Goal: Transaction & Acquisition: Purchase product/service

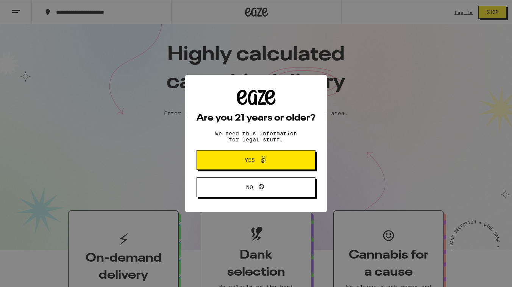
click at [241, 160] on span "Yes" at bounding box center [256, 160] width 58 height 10
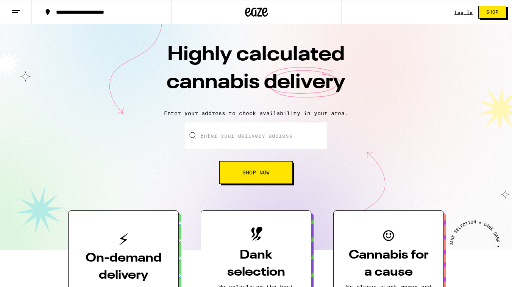
click at [461, 11] on link "Log In" at bounding box center [463, 12] width 18 height 5
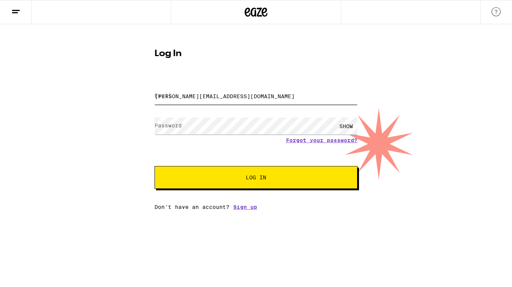
type input "[PERSON_NAME][EMAIL_ADDRESS][DOMAIN_NAME]"
click at [220, 185] on button "Log In" at bounding box center [255, 177] width 203 height 23
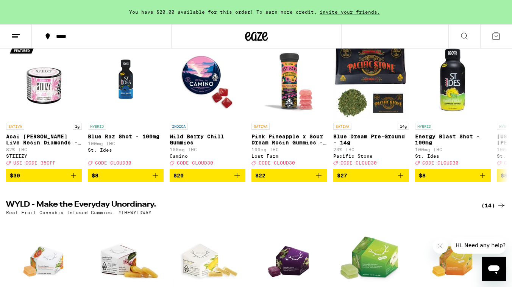
scroll to position [101, 0]
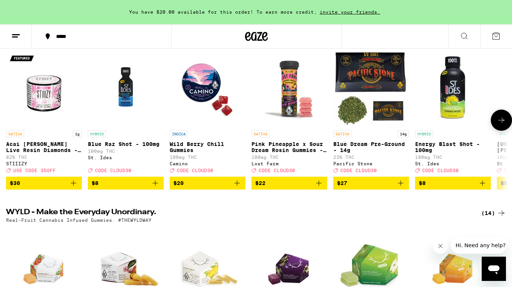
click at [502, 120] on icon at bounding box center [501, 119] width 9 height 9
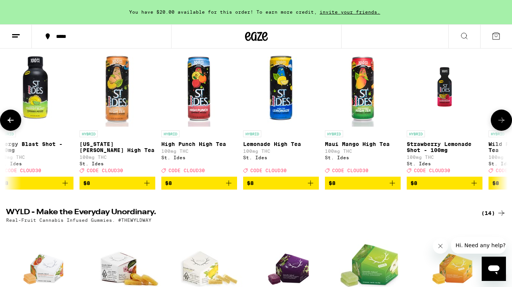
click at [502, 120] on icon at bounding box center [501, 119] width 9 height 9
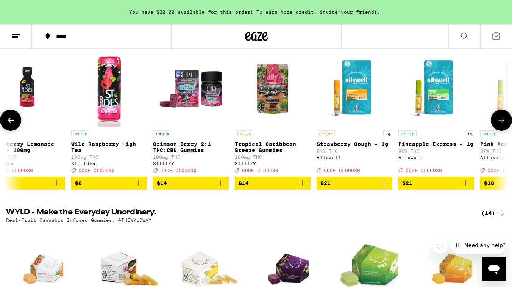
click at [502, 120] on icon at bounding box center [501, 119] width 9 height 9
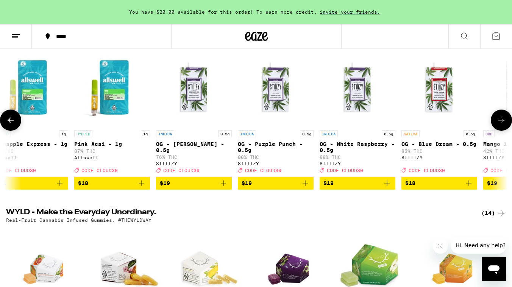
click at [502, 120] on icon at bounding box center [501, 119] width 9 height 9
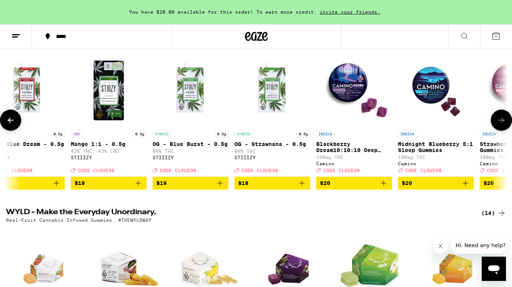
click at [502, 120] on icon at bounding box center [501, 119] width 9 height 9
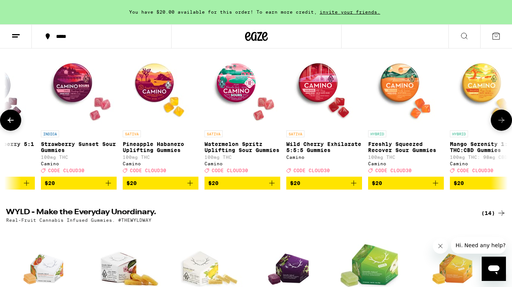
click at [502, 120] on icon at bounding box center [501, 119] width 9 height 9
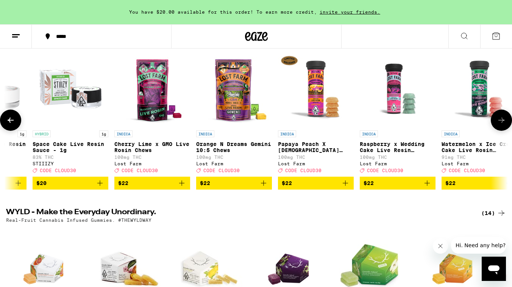
click at [502, 120] on icon at bounding box center [501, 119] width 9 height 9
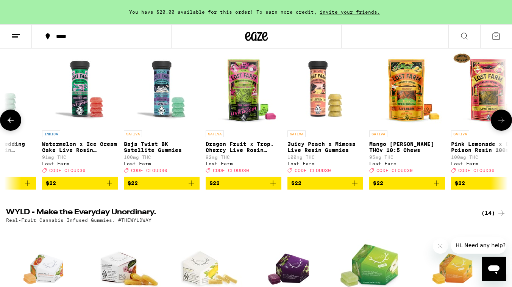
click at [502, 120] on icon at bounding box center [501, 119] width 9 height 9
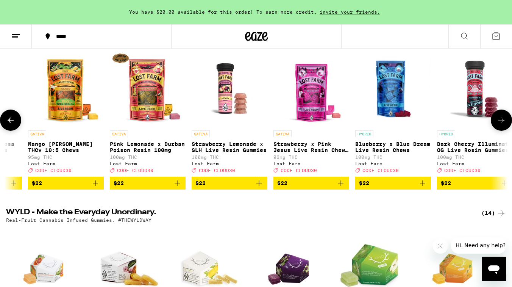
click at [502, 120] on icon at bounding box center [501, 119] width 9 height 9
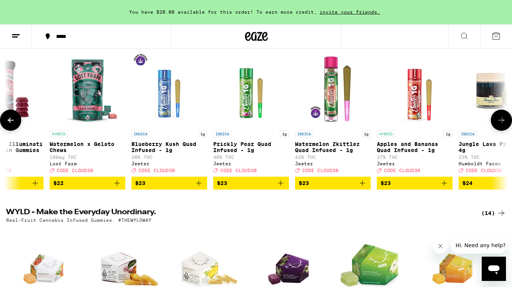
click at [502, 120] on icon at bounding box center [501, 119] width 9 height 9
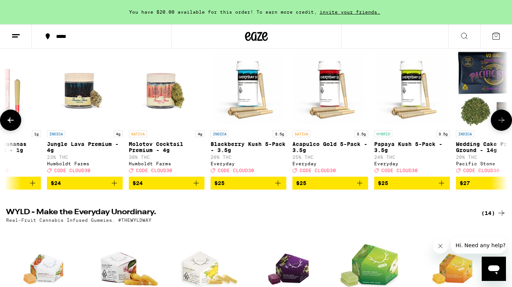
click at [502, 120] on icon at bounding box center [501, 119] width 9 height 9
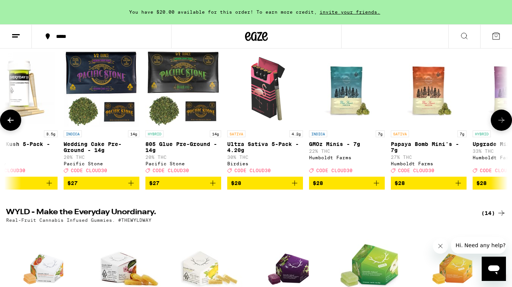
click at [502, 120] on icon at bounding box center [501, 119] width 9 height 9
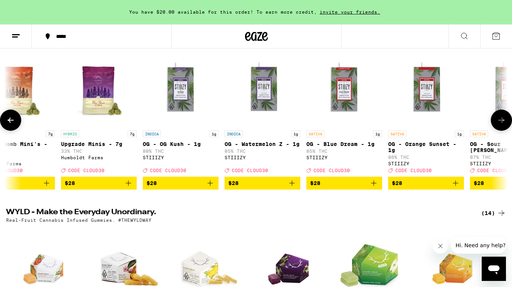
click at [502, 120] on icon at bounding box center [501, 119] width 9 height 9
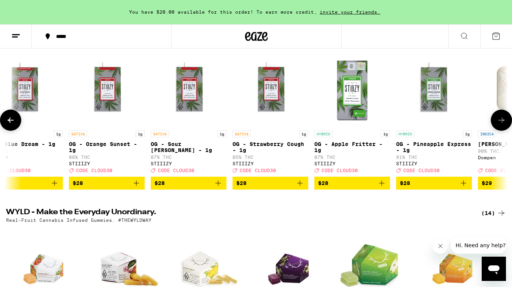
click at [502, 120] on icon at bounding box center [501, 119] width 9 height 9
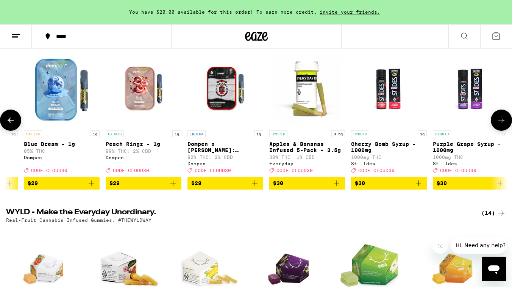
click at [502, 120] on icon at bounding box center [501, 119] width 9 height 9
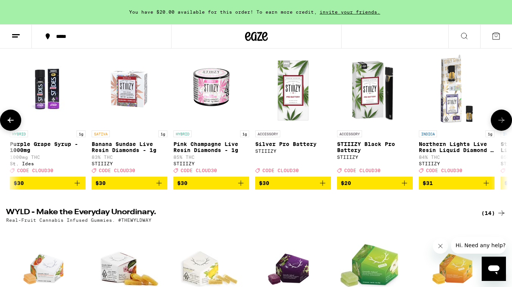
click at [502, 120] on icon at bounding box center [501, 119] width 9 height 9
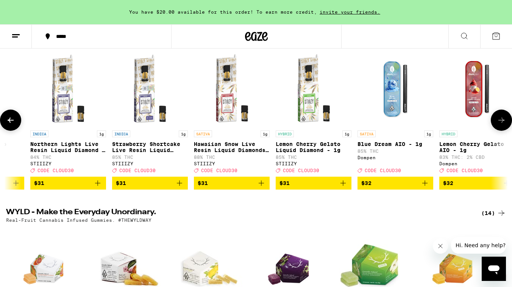
click at [502, 120] on icon at bounding box center [501, 119] width 9 height 9
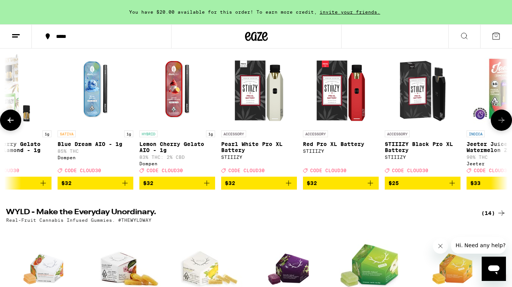
click at [502, 120] on icon at bounding box center [501, 119] width 9 height 9
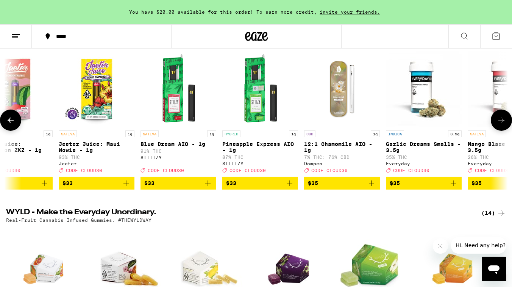
scroll to position [0, 7426]
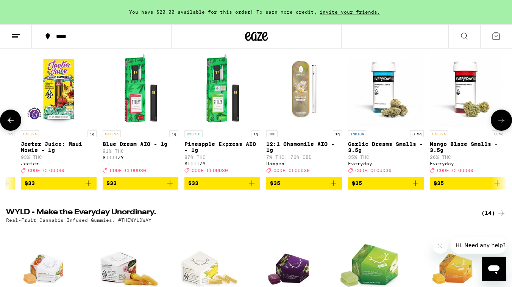
click at [11, 125] on icon at bounding box center [10, 119] width 9 height 9
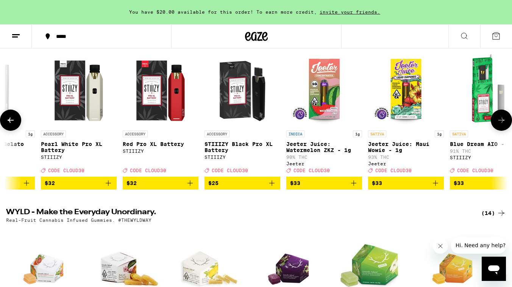
click at [11, 125] on icon at bounding box center [10, 119] width 9 height 9
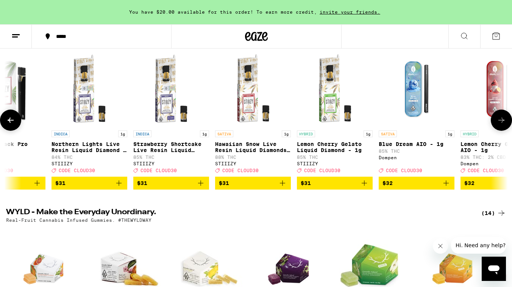
click at [11, 125] on icon at bounding box center [10, 119] width 9 height 9
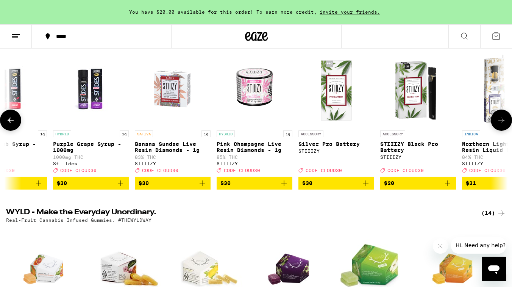
click at [11, 125] on icon at bounding box center [10, 119] width 9 height 9
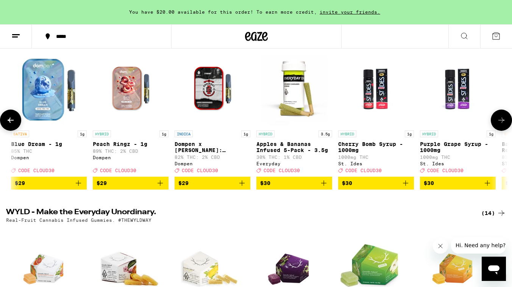
click at [11, 125] on icon at bounding box center [10, 119] width 9 height 9
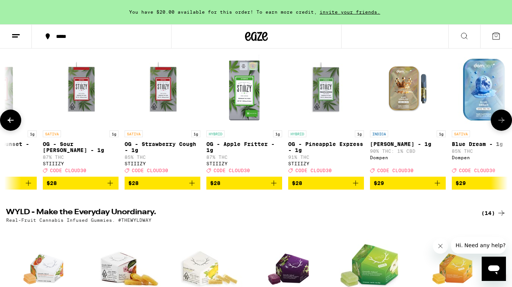
click at [11, 125] on icon at bounding box center [10, 119] width 9 height 9
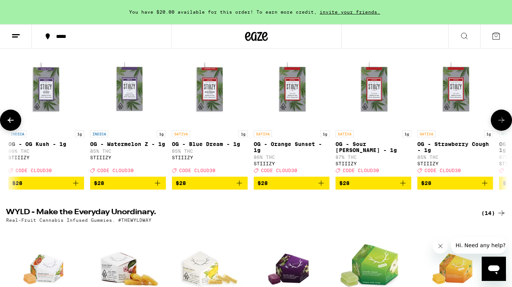
click at [11, 125] on icon at bounding box center [10, 119] width 9 height 9
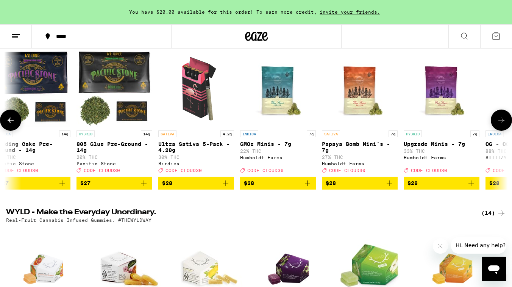
click at [11, 125] on icon at bounding box center [10, 119] width 9 height 9
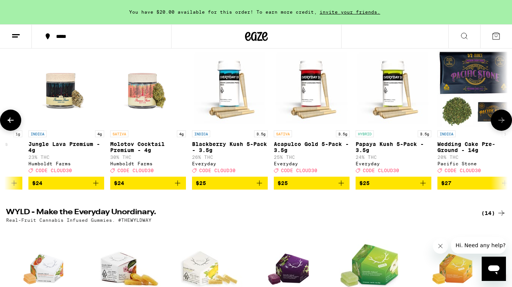
click at [11, 125] on icon at bounding box center [10, 119] width 9 height 9
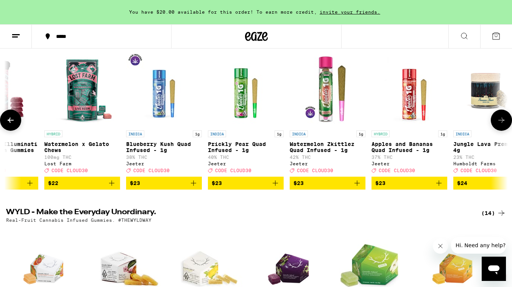
click at [11, 125] on icon at bounding box center [10, 119] width 9 height 9
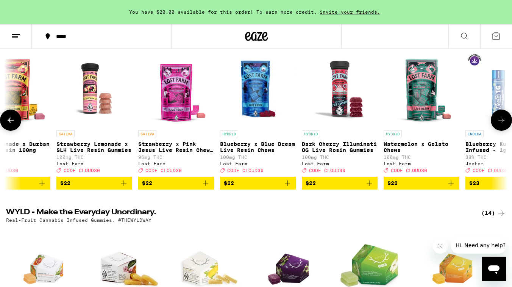
click at [11, 125] on icon at bounding box center [10, 119] width 9 height 9
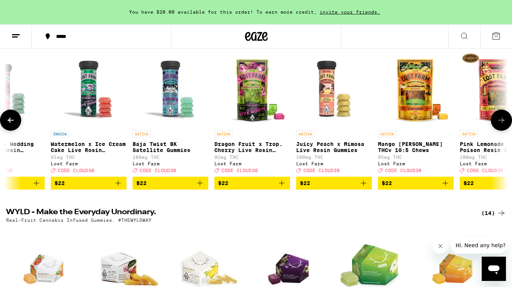
click at [11, 125] on icon at bounding box center [10, 119] width 9 height 9
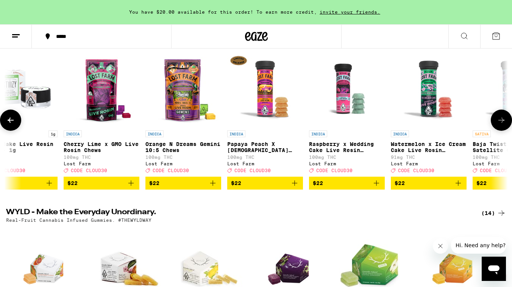
click at [11, 125] on icon at bounding box center [10, 119] width 9 height 9
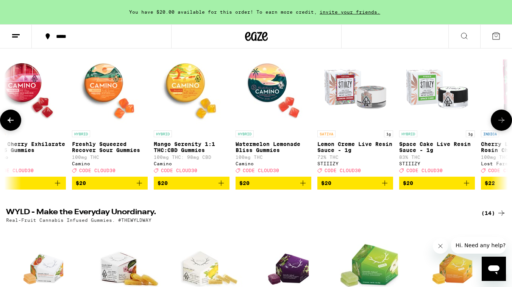
click at [11, 125] on icon at bounding box center [10, 119] width 9 height 9
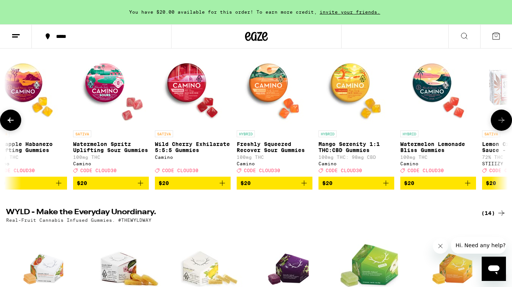
click at [11, 125] on icon at bounding box center [10, 119] width 9 height 9
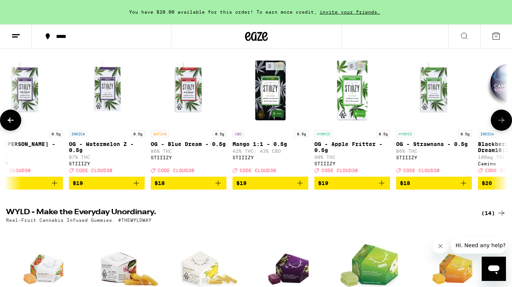
click at [11, 125] on icon at bounding box center [10, 119] width 9 height 9
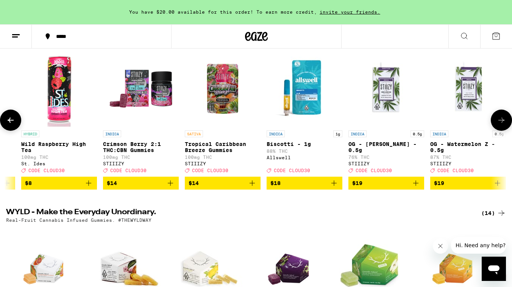
click at [11, 125] on icon at bounding box center [10, 119] width 9 height 9
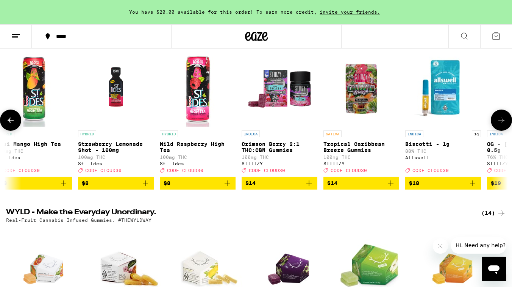
scroll to position [0, 331]
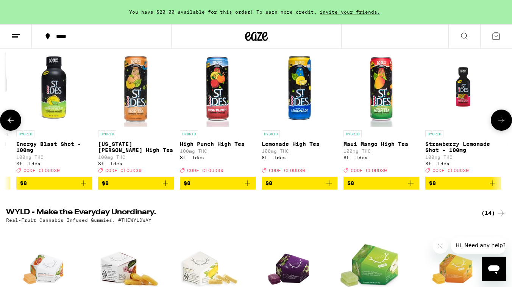
click at [11, 125] on icon at bounding box center [10, 119] width 9 height 9
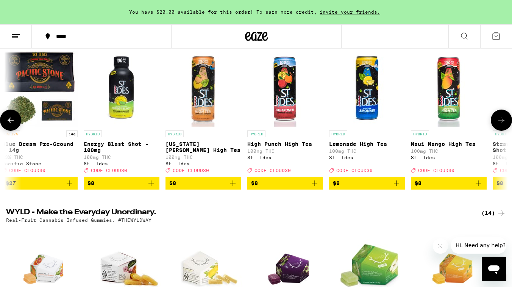
scroll to position [0, 0]
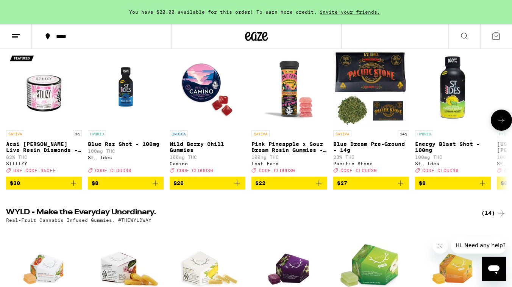
click at [11, 125] on div at bounding box center [10, 119] width 21 height 21
click at [504, 119] on icon at bounding box center [501, 119] width 9 height 9
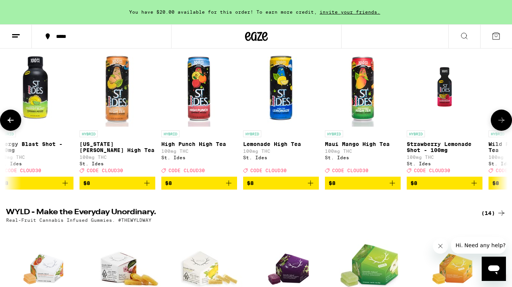
click at [310, 187] on icon "Add to bag" at bounding box center [310, 182] width 9 height 9
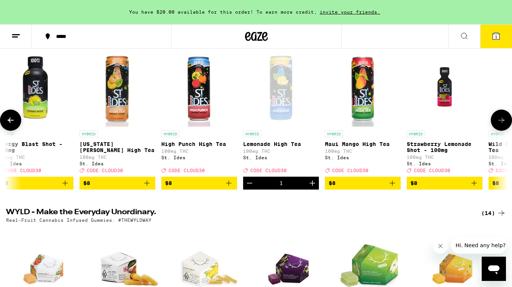
scroll to position [0, 413]
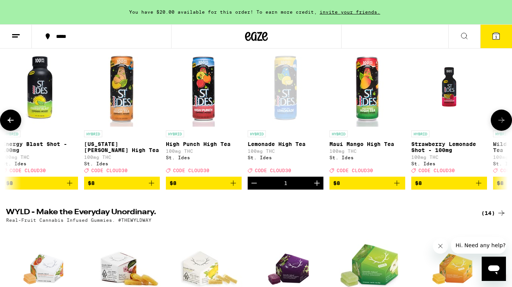
click at [398, 185] on icon "Add to bag" at bounding box center [396, 182] width 5 height 5
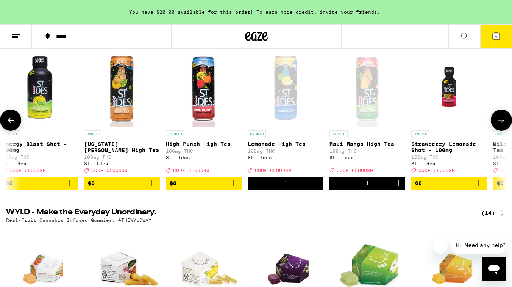
click at [235, 187] on icon "Add to bag" at bounding box center [233, 182] width 9 height 9
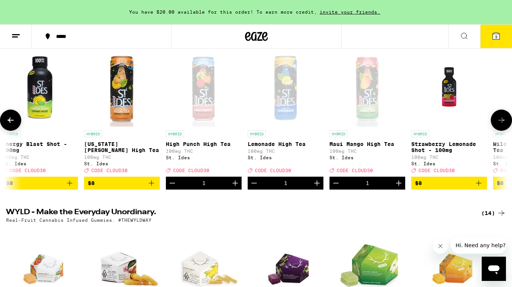
click at [155, 187] on icon "Add to bag" at bounding box center [151, 182] width 9 height 9
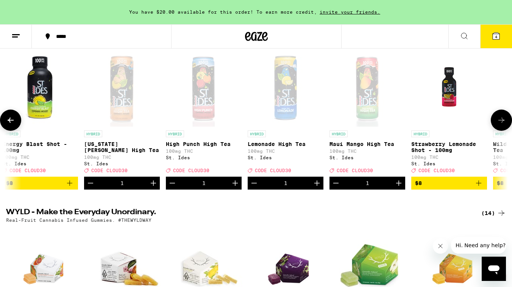
click at [499, 125] on icon at bounding box center [501, 119] width 9 height 9
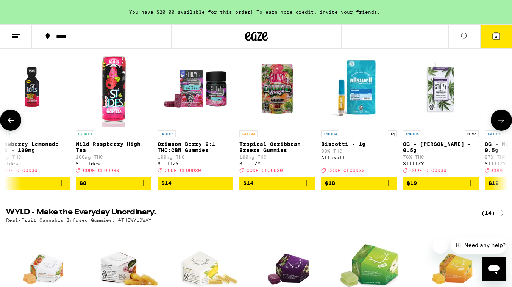
click at [499, 125] on icon at bounding box center [501, 119] width 9 height 9
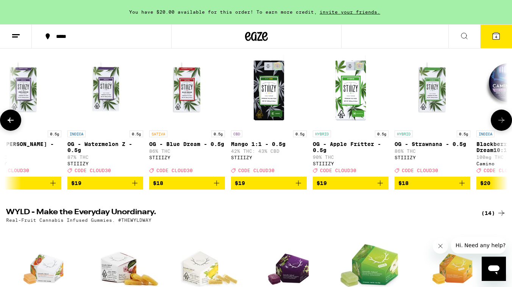
click at [499, 125] on icon at bounding box center [501, 119] width 9 height 9
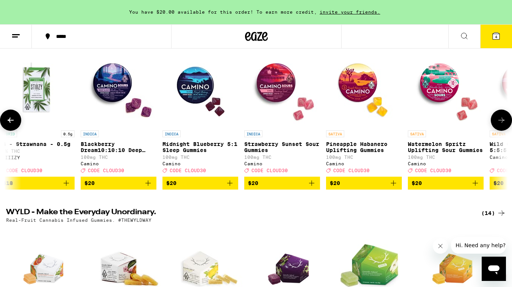
scroll to position [0, 1664]
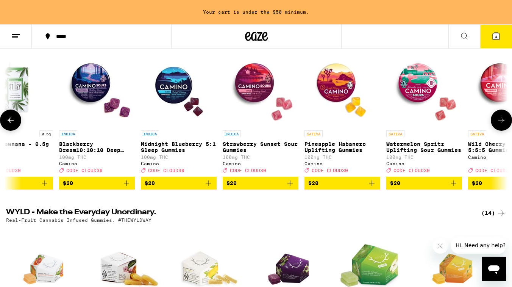
click at [341, 187] on span "$20" at bounding box center [342, 182] width 68 height 9
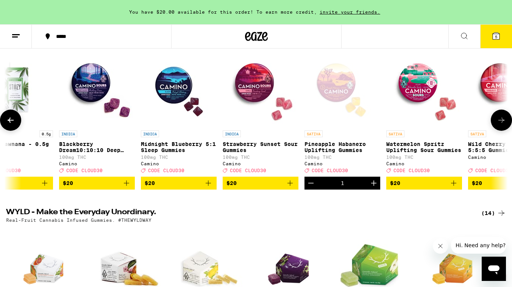
click at [499, 123] on icon at bounding box center [501, 119] width 6 height 5
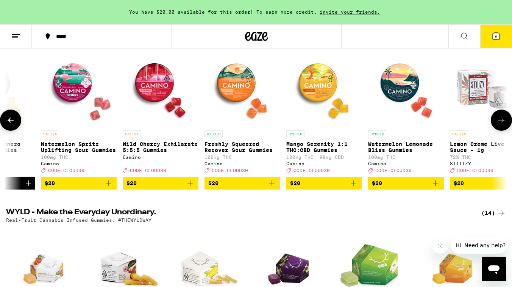
scroll to position [0, 2081]
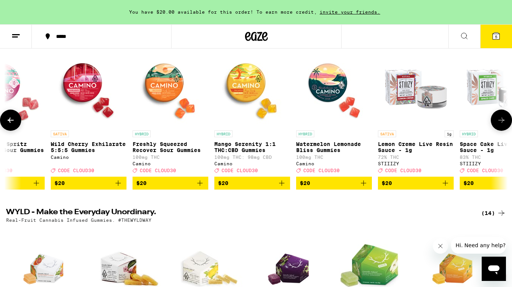
click at [499, 123] on icon at bounding box center [501, 119] width 6 height 5
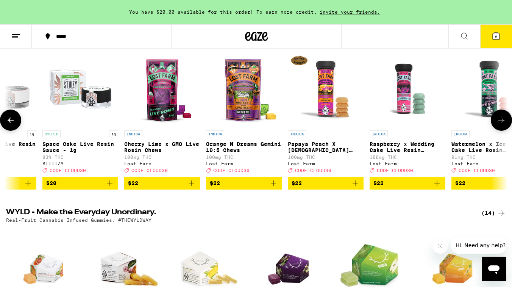
click at [499, 123] on icon at bounding box center [501, 119] width 6 height 5
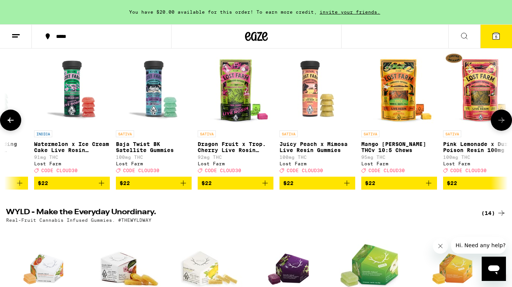
click at [499, 123] on icon at bounding box center [501, 119] width 6 height 5
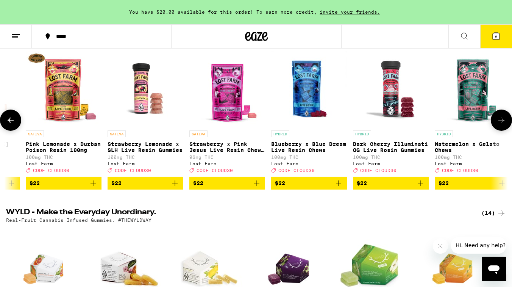
click at [499, 123] on icon at bounding box center [501, 119] width 6 height 5
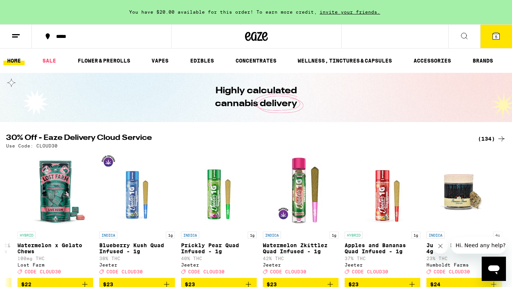
scroll to position [0, 0]
click at [56, 59] on link "SALE" at bounding box center [49, 60] width 21 height 9
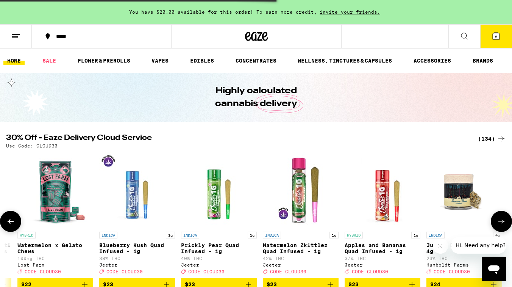
scroll to position [115, 0]
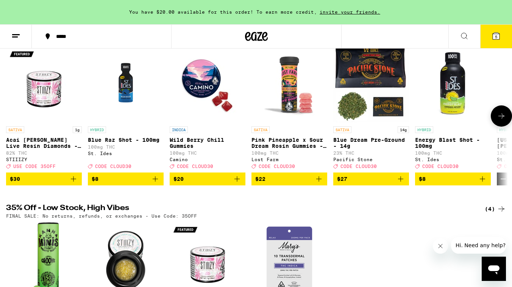
scroll to position [59, 0]
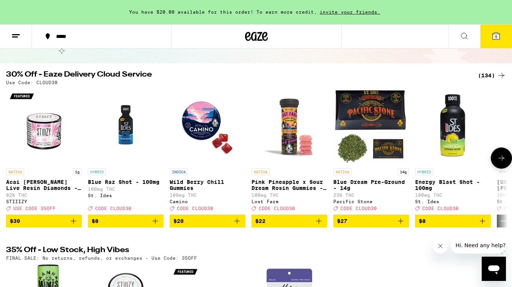
click at [500, 162] on icon at bounding box center [501, 157] width 9 height 9
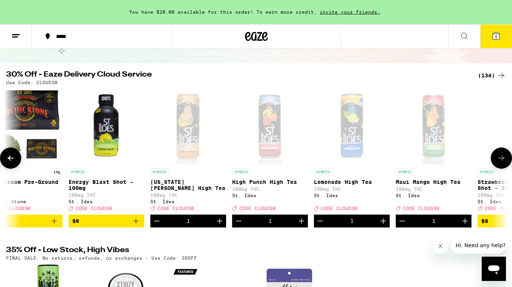
scroll to position [0, 417]
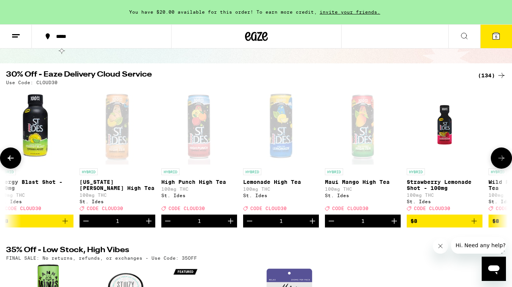
click at [114, 122] on div "Open page for Georgia Peach High Tea from St. Ides" at bounding box center [117, 127] width 76 height 76
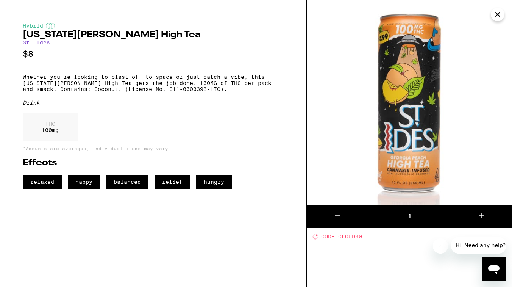
click at [493, 17] on icon "Close" at bounding box center [497, 14] width 9 height 11
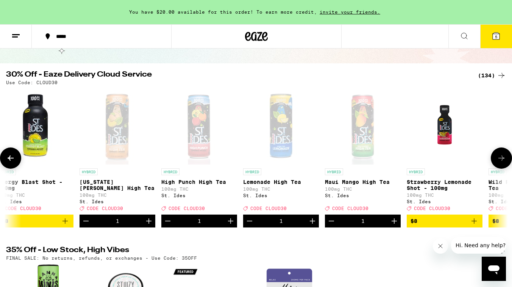
click at [499, 162] on icon at bounding box center [501, 157] width 9 height 9
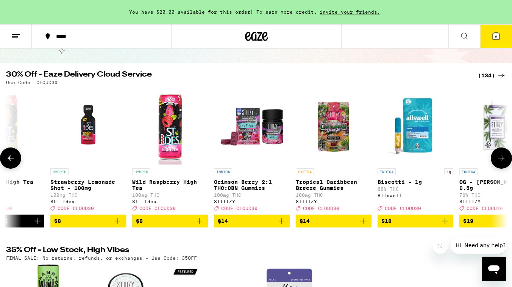
scroll to position [0, 834]
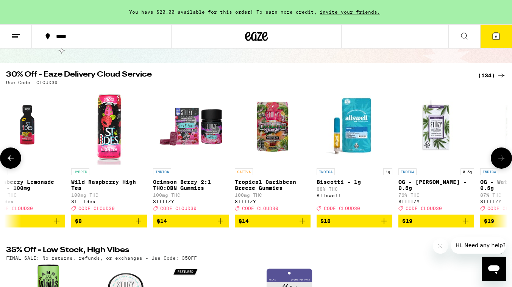
click at [499, 162] on icon at bounding box center [501, 157] width 9 height 9
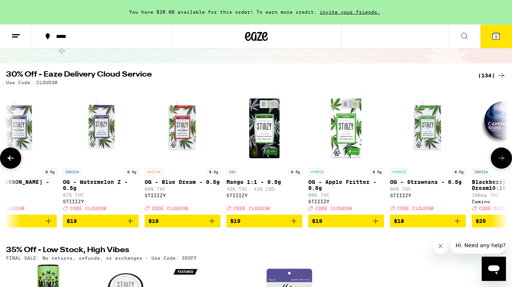
click at [499, 162] on icon at bounding box center [501, 157] width 9 height 9
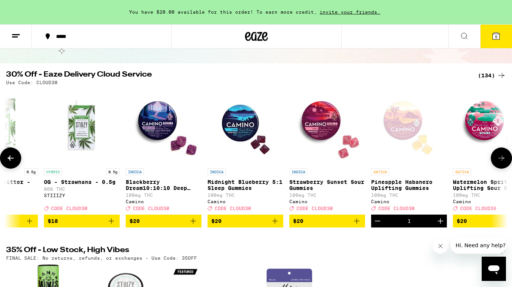
scroll to position [0, 1669]
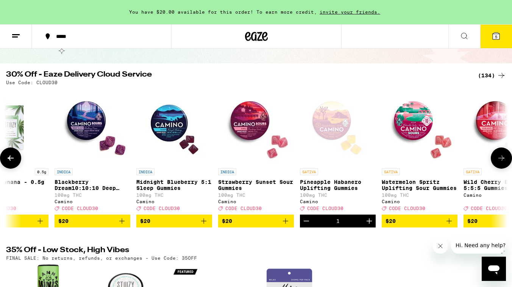
click at [7, 168] on button at bounding box center [10, 157] width 21 height 21
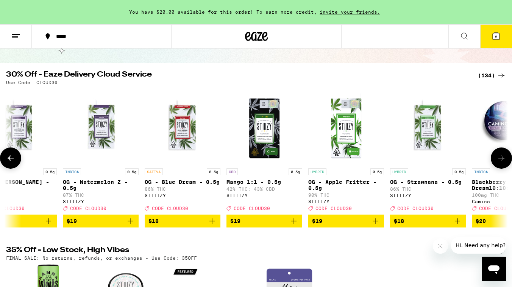
click at [505, 160] on icon at bounding box center [501, 157] width 9 height 9
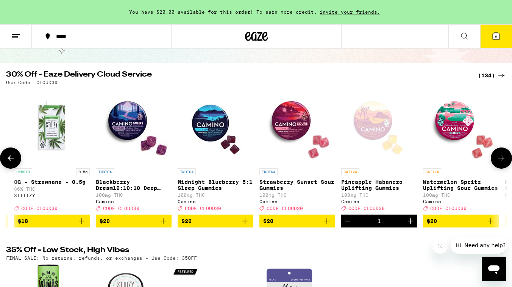
click at [505, 160] on icon at bounding box center [501, 157] width 9 height 9
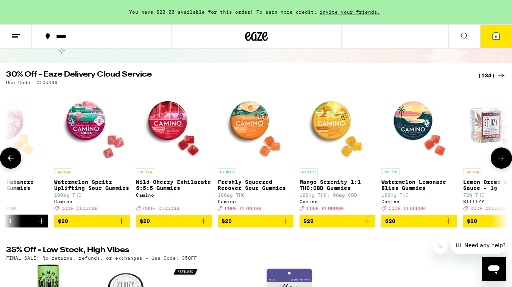
click at [505, 160] on icon at bounding box center [501, 157] width 9 height 9
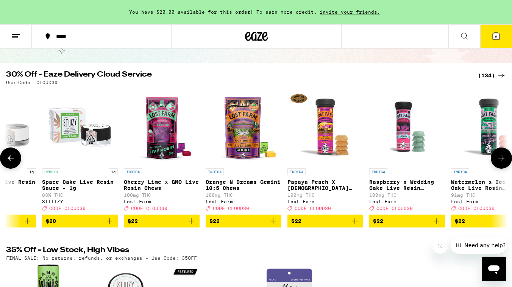
click at [505, 160] on icon at bounding box center [501, 157] width 9 height 9
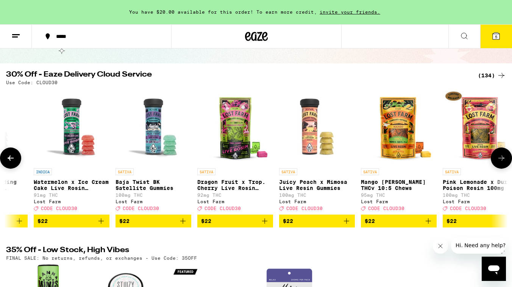
click at [505, 160] on icon at bounding box center [501, 157] width 9 height 9
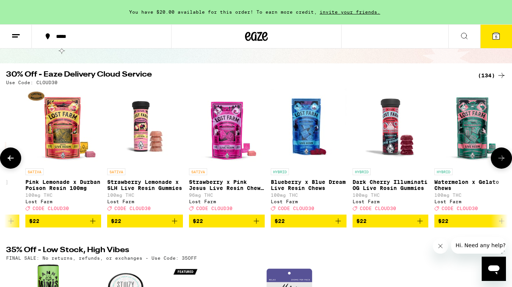
click at [505, 160] on icon at bounding box center [501, 157] width 9 height 9
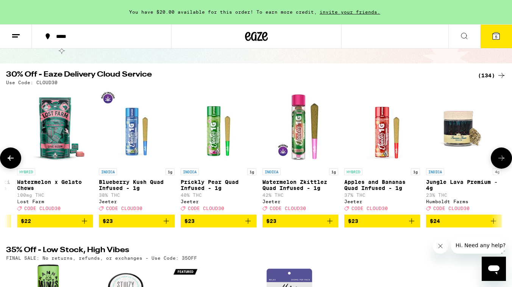
click at [505, 160] on icon at bounding box center [501, 157] width 9 height 9
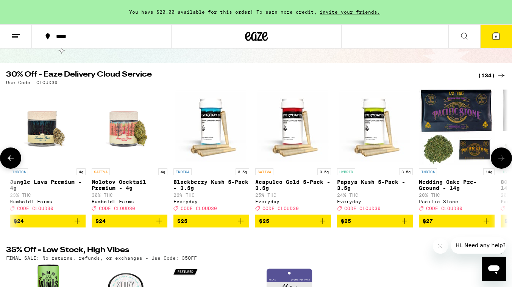
click at [505, 160] on icon at bounding box center [501, 157] width 9 height 9
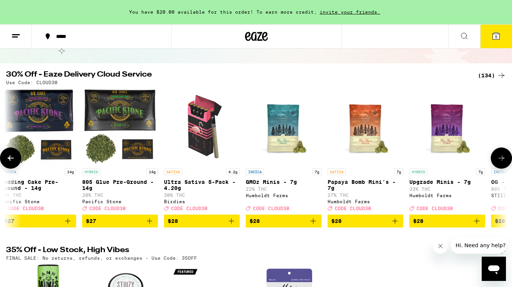
click at [505, 160] on icon at bounding box center [501, 157] width 9 height 9
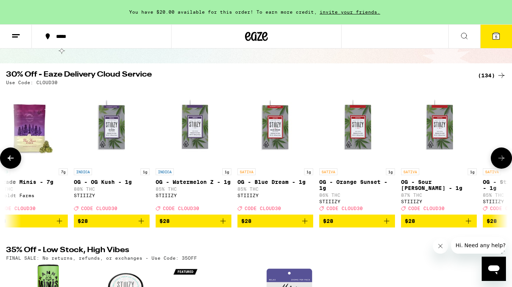
click at [505, 160] on icon at bounding box center [501, 157] width 9 height 9
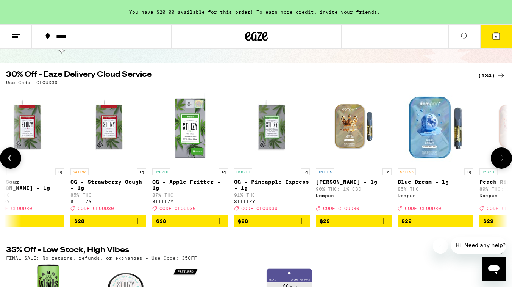
click at [505, 160] on icon at bounding box center [501, 157] width 9 height 9
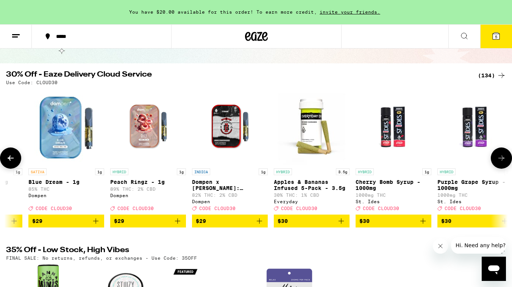
click at [505, 160] on icon at bounding box center [501, 157] width 9 height 9
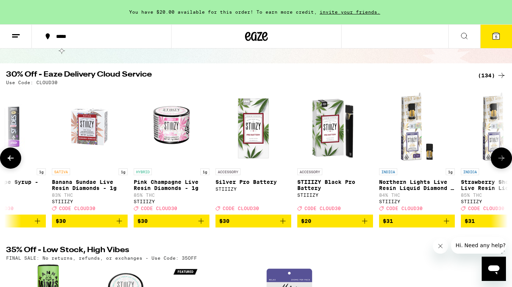
click at [505, 160] on icon at bounding box center [501, 157] width 9 height 9
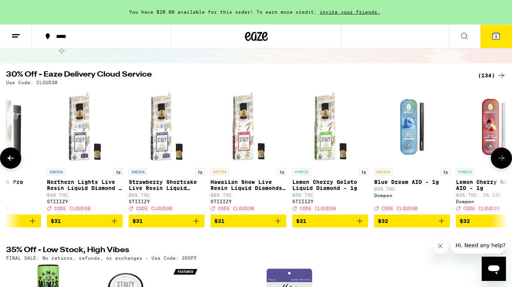
click at [505, 160] on icon at bounding box center [501, 157] width 9 height 9
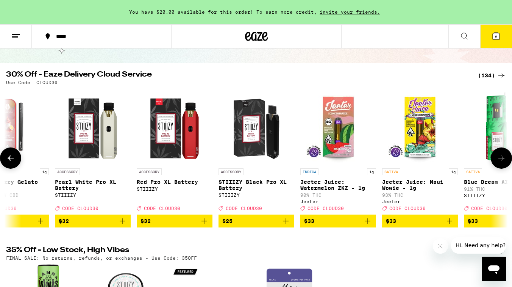
click at [505, 160] on icon at bounding box center [501, 157] width 9 height 9
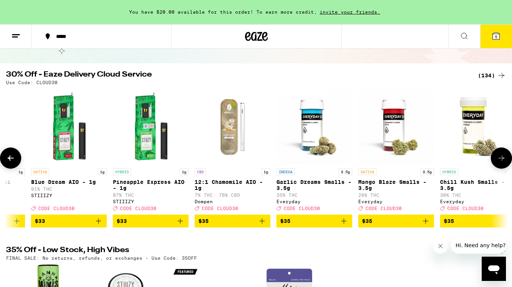
click at [505, 160] on icon at bounding box center [501, 157] width 9 height 9
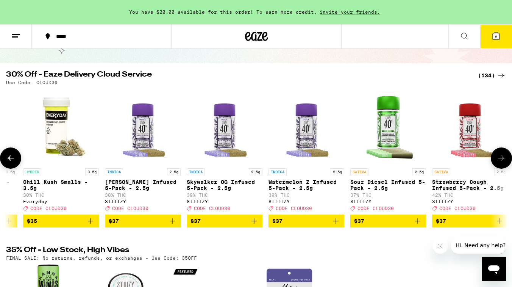
click at [505, 160] on icon at bounding box center [501, 157] width 9 height 9
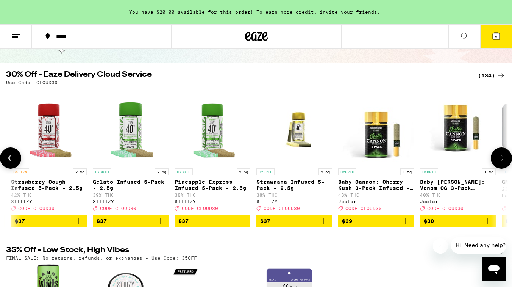
click at [505, 160] on icon at bounding box center [501, 157] width 9 height 9
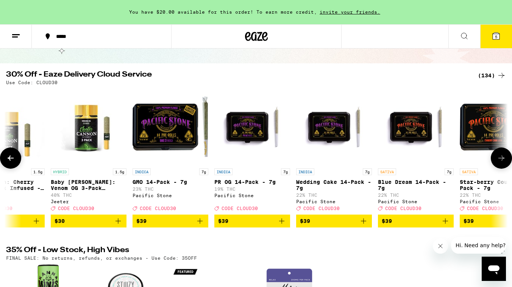
click at [505, 160] on icon at bounding box center [501, 157] width 9 height 9
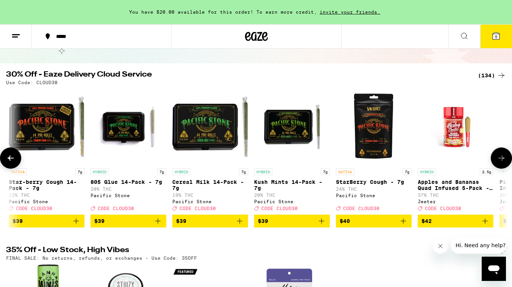
click at [505, 160] on icon at bounding box center [501, 157] width 9 height 9
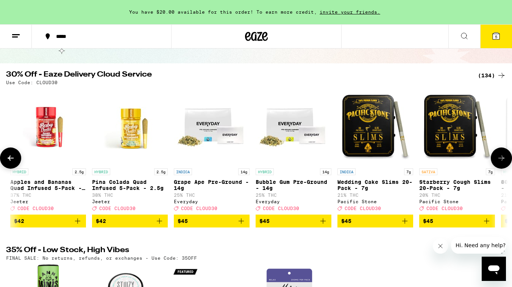
click at [505, 160] on icon at bounding box center [501, 157] width 9 height 9
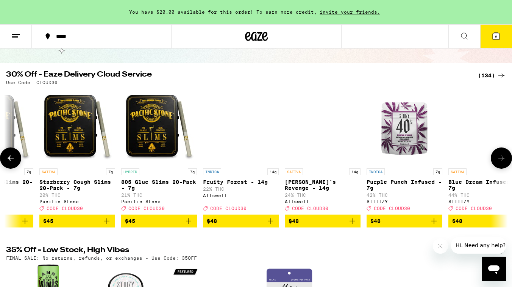
click at [505, 160] on icon at bounding box center [501, 157] width 9 height 9
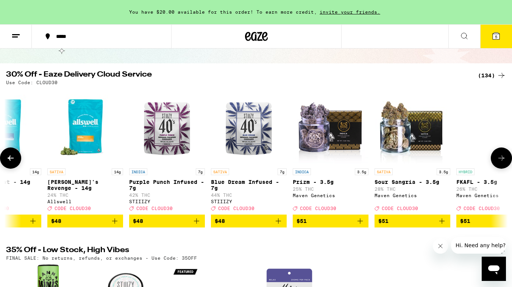
click at [505, 160] on icon at bounding box center [501, 157] width 9 height 9
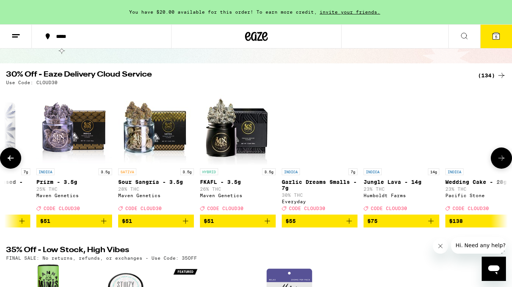
scroll to position [0, 10457]
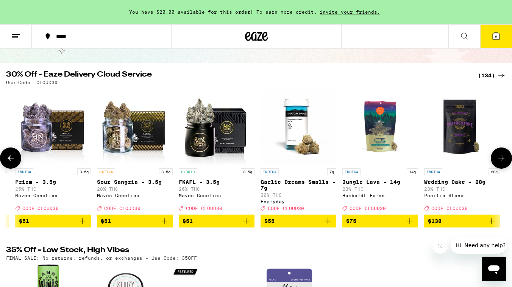
click at [505, 160] on icon at bounding box center [501, 157] width 9 height 9
click at [505, 160] on div at bounding box center [501, 157] width 21 height 21
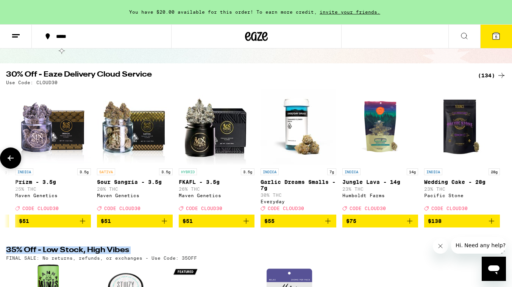
click at [505, 160] on div at bounding box center [501, 157] width 21 height 21
click at [9, 162] on icon at bounding box center [10, 157] width 9 height 9
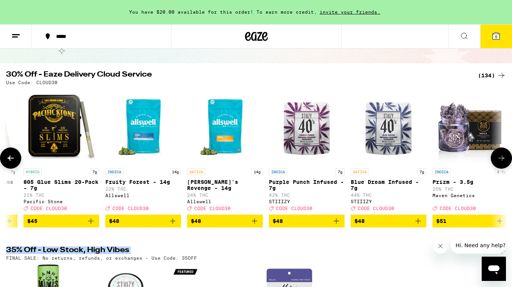
click at [9, 162] on icon at bounding box center [10, 157] width 9 height 9
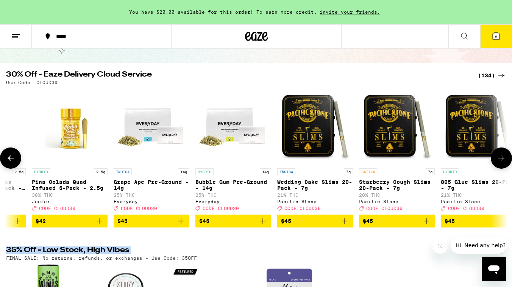
click at [9, 162] on icon at bounding box center [10, 157] width 9 height 9
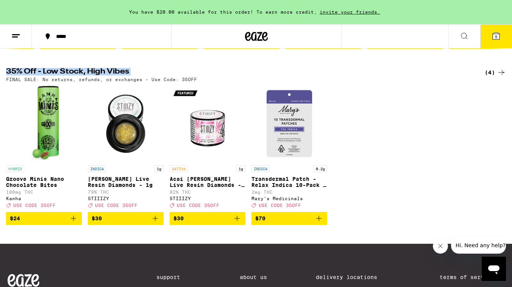
scroll to position [262, 0]
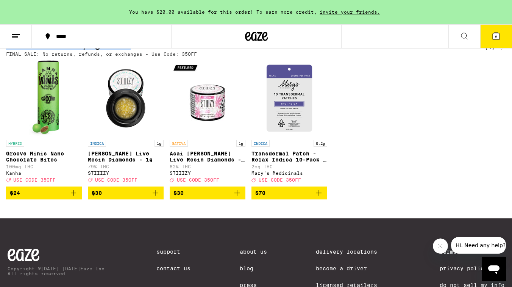
click at [25, 161] on p "Groove Minis Nano Chocolate Bites" at bounding box center [44, 156] width 76 height 12
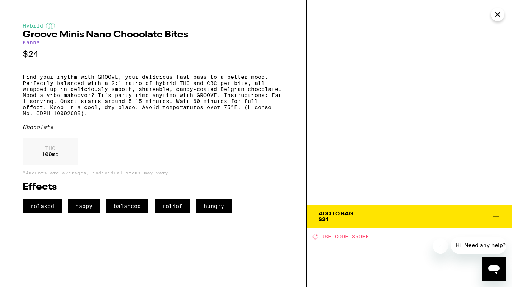
click at [496, 11] on icon "Close" at bounding box center [497, 14] width 9 height 11
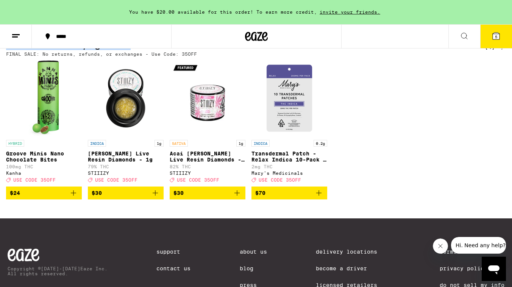
click at [36, 197] on span "$24" at bounding box center [44, 192] width 68 height 9
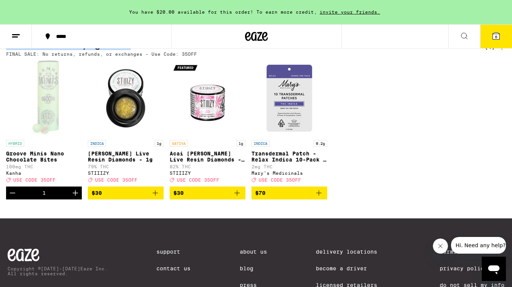
click at [128, 116] on img "Open page for Mochi Gelato Live Resin Diamonds - 1g from STIIIZY" at bounding box center [126, 98] width 76 height 76
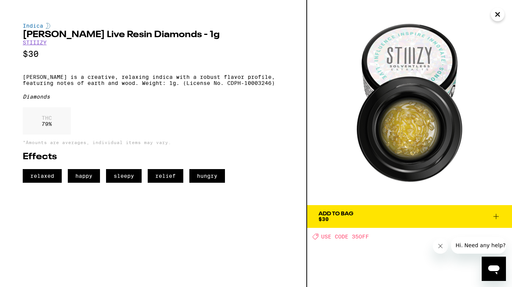
click at [500, 14] on icon "Close" at bounding box center [497, 14] width 9 height 11
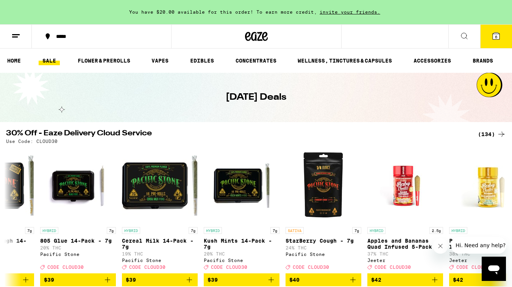
click at [489, 38] on button "6" at bounding box center [496, 36] width 32 height 23
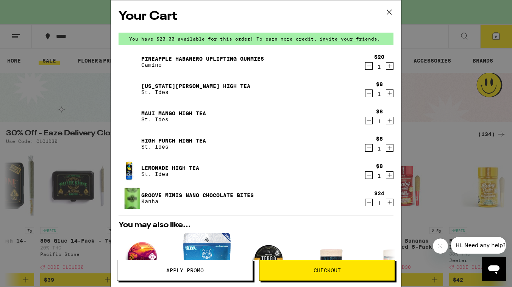
click at [184, 269] on span "Apply Promo" at bounding box center [184, 269] width 37 height 5
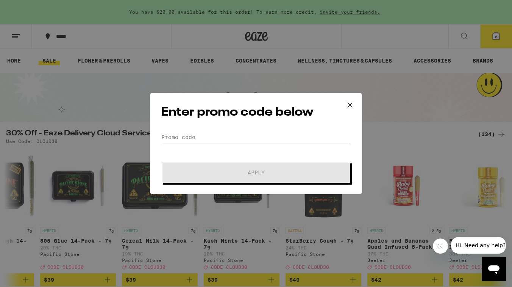
click at [184, 269] on div "Enter promo code below Promo Code Apply" at bounding box center [256, 143] width 512 height 287
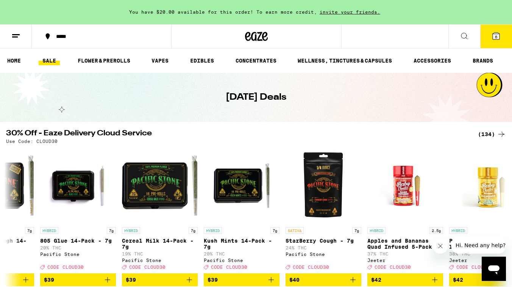
click at [497, 31] on div "Your Cart You have $20.00 available for this order! To earn more credit, invite…" at bounding box center [256, 143] width 512 height 287
click at [497, 41] on button "6" at bounding box center [496, 36] width 32 height 23
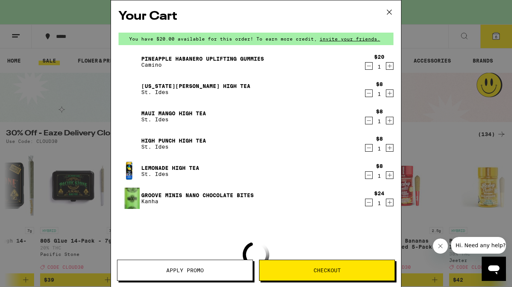
click at [179, 269] on span "Apply Promo" at bounding box center [184, 269] width 37 height 5
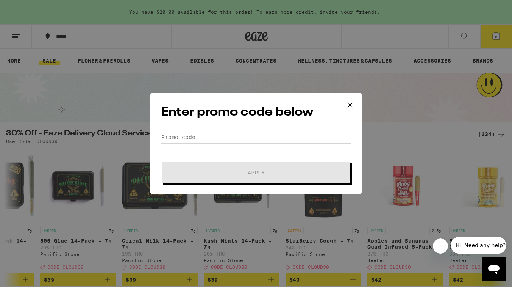
click at [189, 139] on input "Promo Code" at bounding box center [256, 136] width 190 height 11
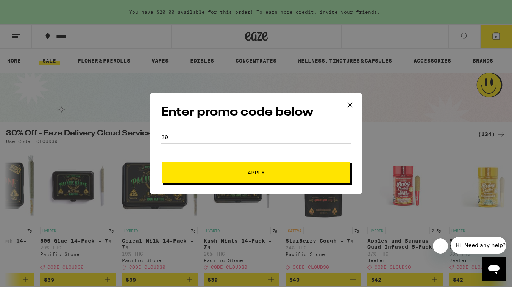
type input "3"
type input "cloud30"
click at [196, 172] on span "Apply" at bounding box center [256, 172] width 136 height 5
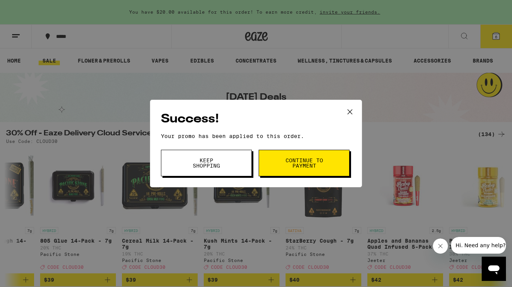
click at [219, 159] on span "Keep Shopping" at bounding box center [206, 162] width 39 height 11
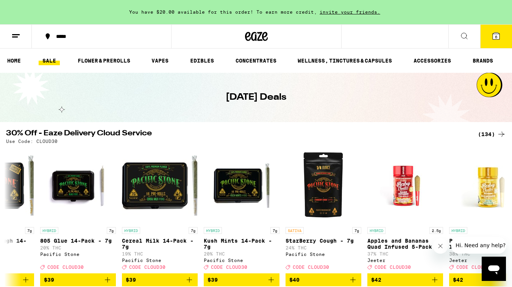
click at [495, 41] on button "6" at bounding box center [496, 36] width 32 height 23
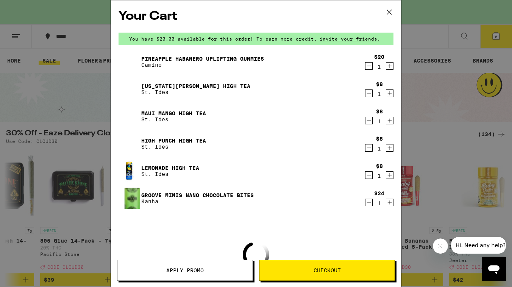
click at [187, 270] on span "Apply Promo" at bounding box center [184, 269] width 37 height 5
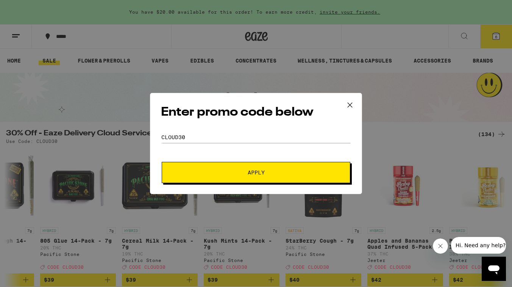
click at [352, 103] on icon at bounding box center [349, 104] width 11 height 11
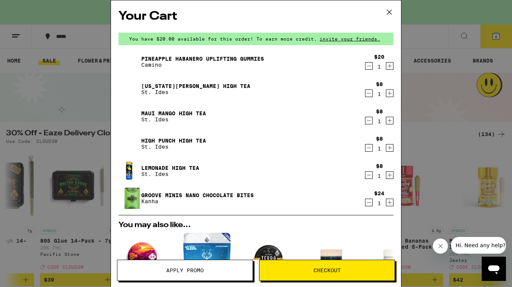
click at [368, 202] on icon "Decrement" at bounding box center [368, 202] width 7 height 9
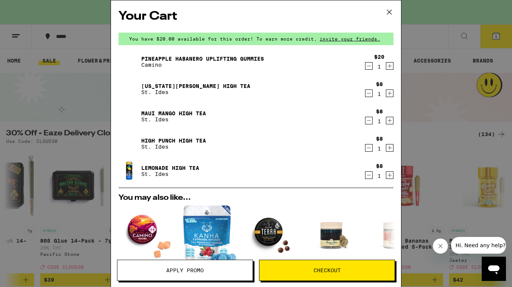
click at [393, 9] on icon at bounding box center [388, 11] width 11 height 11
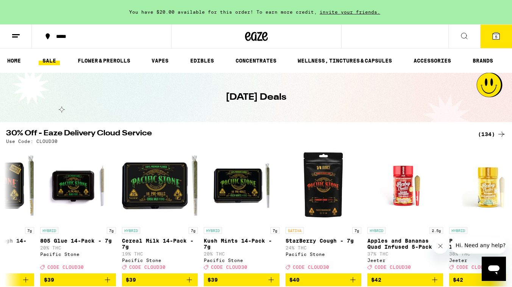
click at [45, 58] on link "SALE" at bounding box center [49, 60] width 21 height 9
click at [196, 62] on link "EDIBLES" at bounding box center [201, 60] width 31 height 9
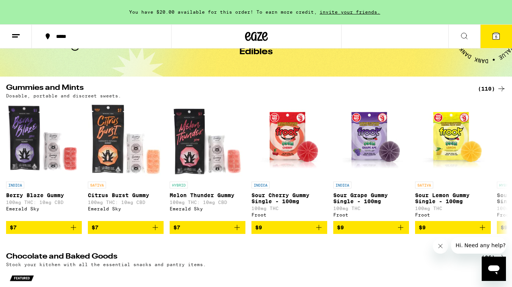
scroll to position [65, 0]
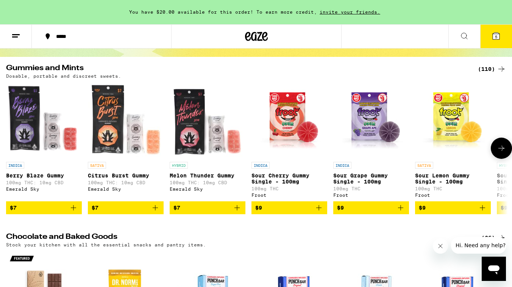
click at [499, 152] on icon at bounding box center [501, 147] width 9 height 9
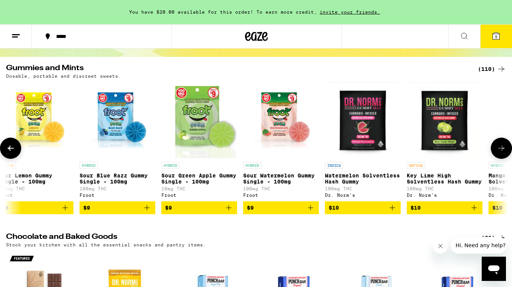
click at [499, 152] on icon at bounding box center [501, 147] width 9 height 9
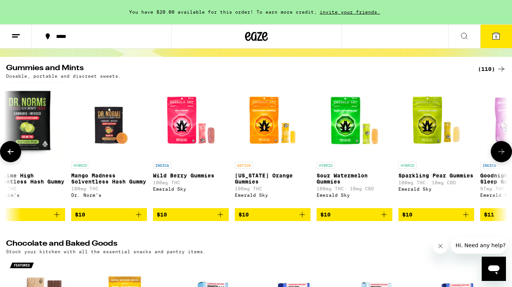
click at [499, 152] on icon at bounding box center [501, 151] width 9 height 9
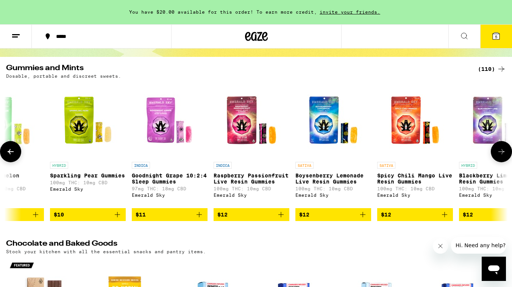
scroll to position [0, 1251]
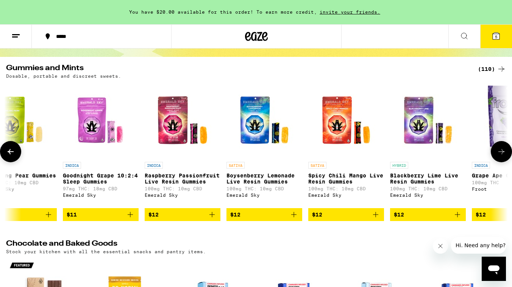
click at [499, 152] on icon at bounding box center [501, 151] width 9 height 9
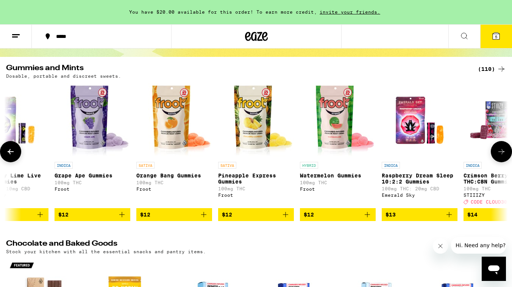
click at [499, 152] on icon at bounding box center [501, 151] width 9 height 9
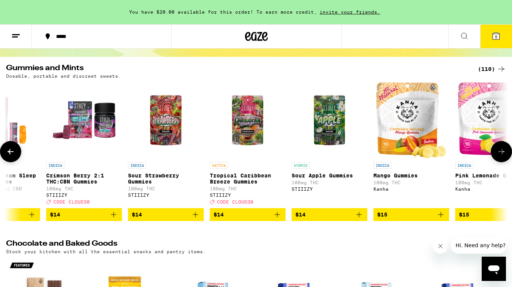
click at [499, 152] on icon at bounding box center [501, 151] width 9 height 9
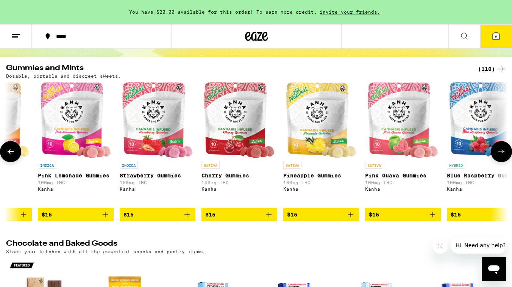
click at [499, 152] on icon at bounding box center [501, 151] width 9 height 9
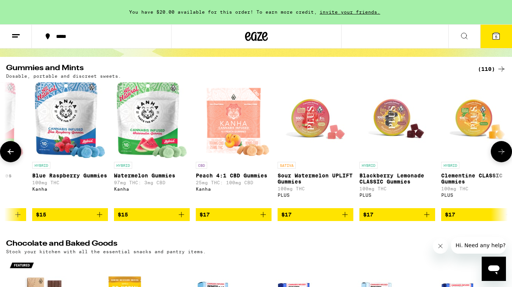
scroll to position [0, 2920]
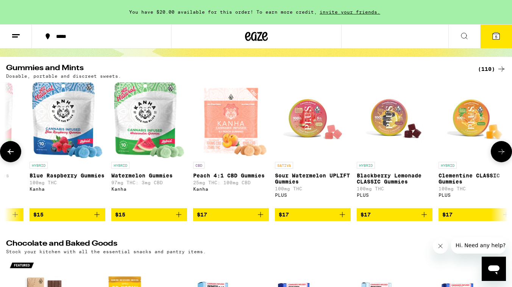
click at [499, 152] on icon at bounding box center [501, 151] width 9 height 9
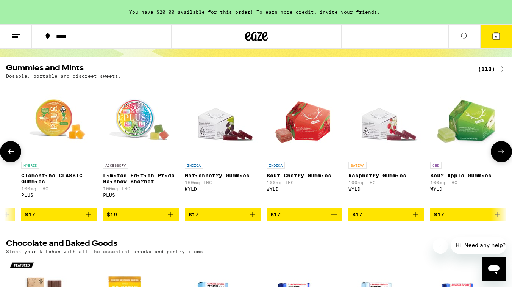
click at [499, 152] on icon at bounding box center [501, 151] width 9 height 9
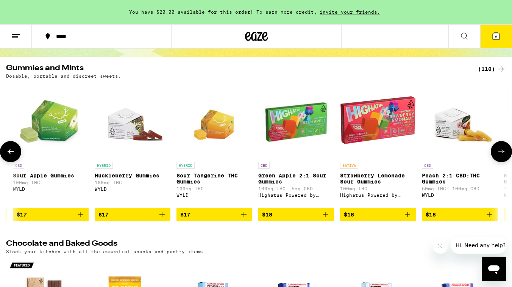
click at [499, 152] on icon at bounding box center [501, 151] width 9 height 9
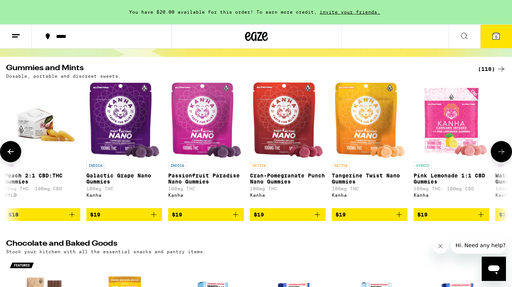
click at [499, 152] on icon at bounding box center [501, 151] width 9 height 9
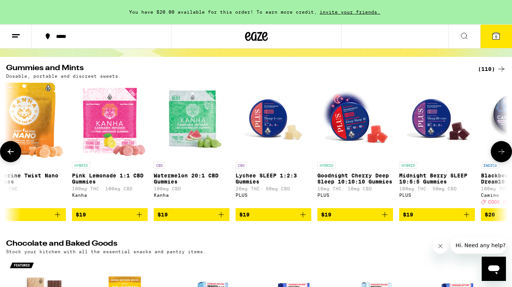
scroll to position [0, 4589]
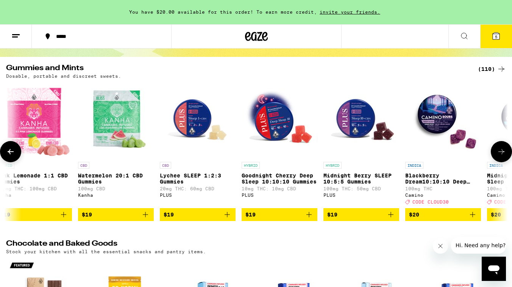
click at [9, 149] on button at bounding box center [10, 151] width 21 height 21
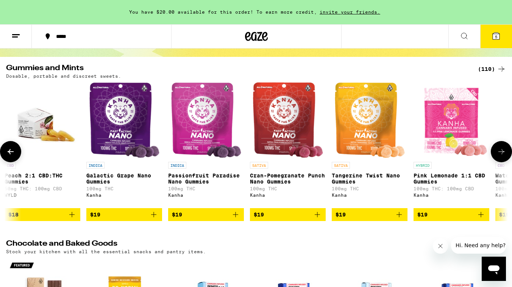
click at [503, 156] on icon at bounding box center [501, 151] width 9 height 9
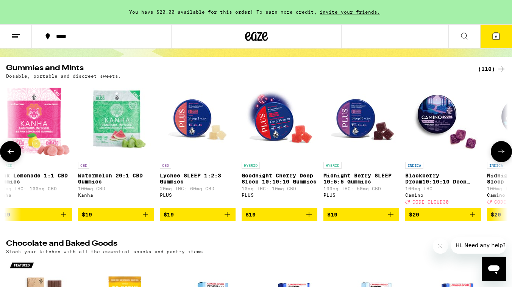
click at [503, 156] on icon at bounding box center [501, 151] width 9 height 9
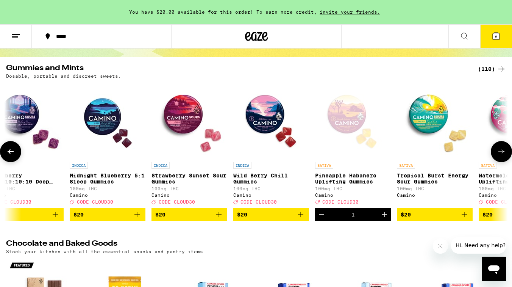
click at [104, 116] on img "Open page for Midnight Blueberry 5:1 Sleep Gummies from Camino" at bounding box center [108, 120] width 76 height 76
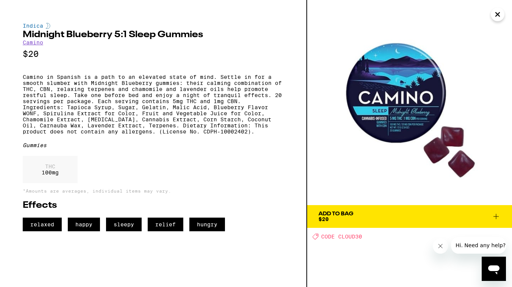
click at [502, 16] on icon "Close" at bounding box center [497, 14] width 9 height 11
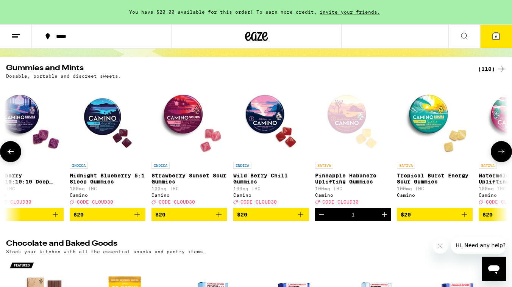
click at [140, 219] on icon "Add to bag" at bounding box center [136, 214] width 9 height 9
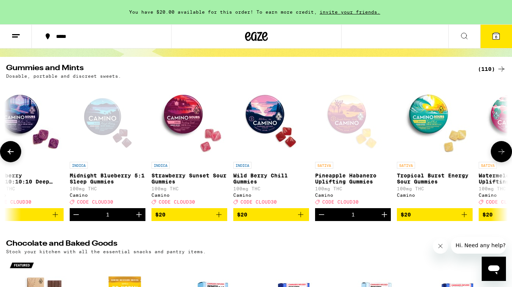
click at [501, 156] on icon at bounding box center [501, 151] width 9 height 9
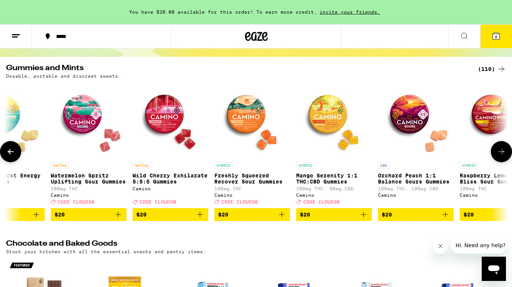
click at [501, 156] on icon at bounding box center [501, 151] width 9 height 9
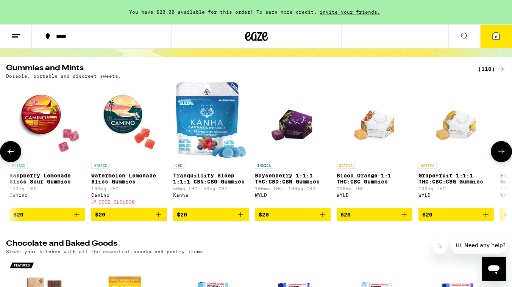
click at [501, 156] on icon at bounding box center [501, 151] width 9 height 9
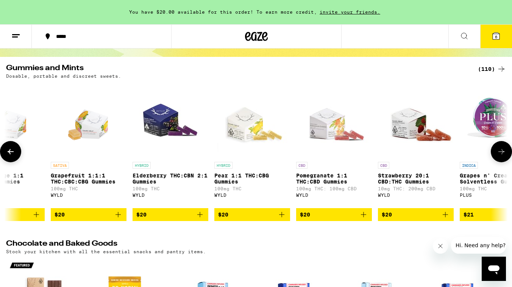
click at [501, 156] on icon at bounding box center [501, 151] width 9 height 9
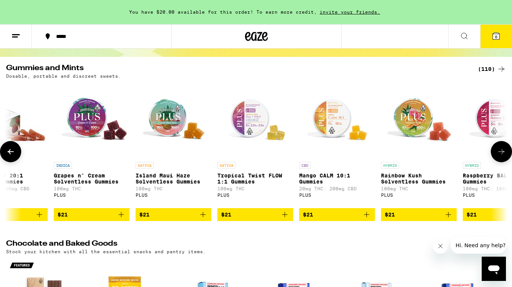
click at [501, 156] on icon at bounding box center [501, 151] width 9 height 9
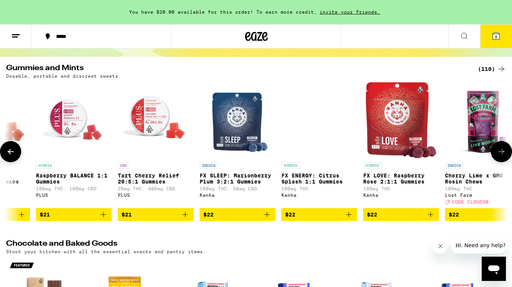
click at [501, 156] on icon at bounding box center [501, 151] width 9 height 9
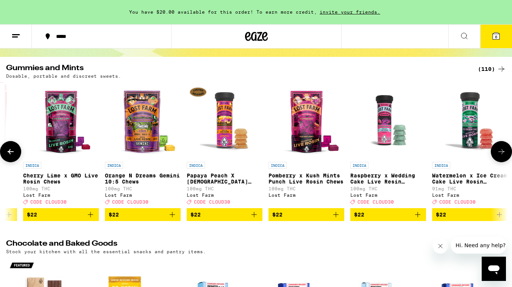
click at [501, 156] on icon at bounding box center [501, 151] width 9 height 9
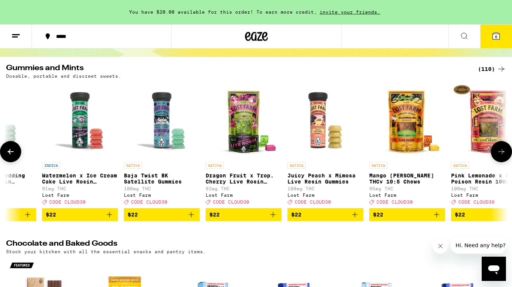
click at [501, 156] on icon at bounding box center [501, 151] width 9 height 9
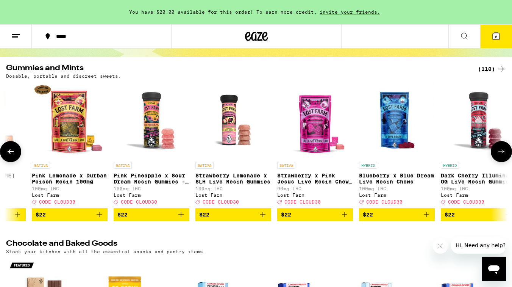
click at [501, 156] on icon at bounding box center [501, 151] width 9 height 9
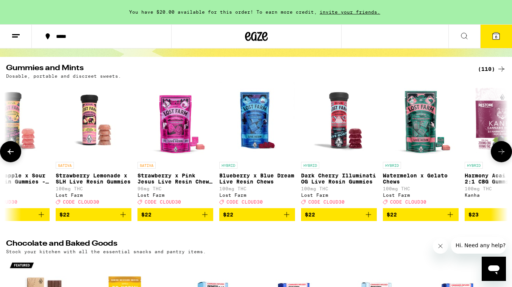
click at [501, 156] on icon at bounding box center [501, 151] width 9 height 9
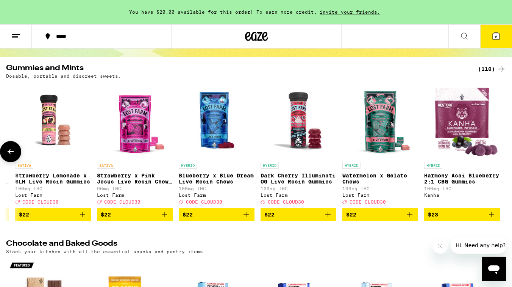
click at [501, 151] on button at bounding box center [501, 151] width 0 height 0
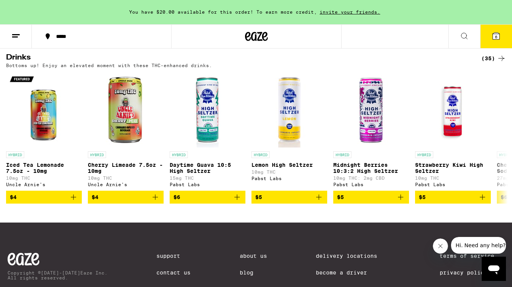
scroll to position [400, 0]
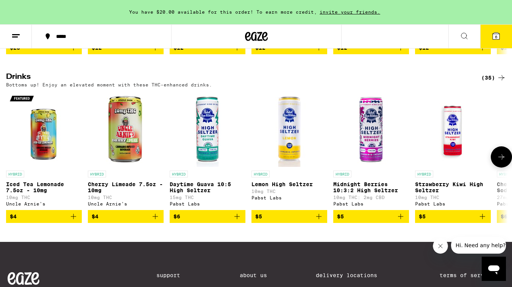
click at [501, 161] on icon at bounding box center [501, 156] width 9 height 9
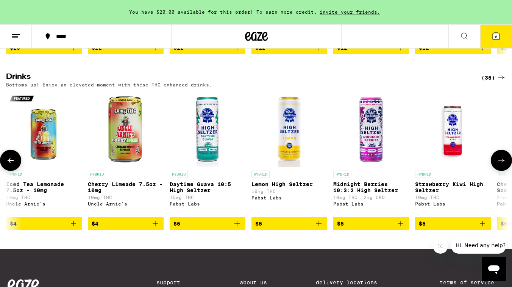
scroll to position [0, 417]
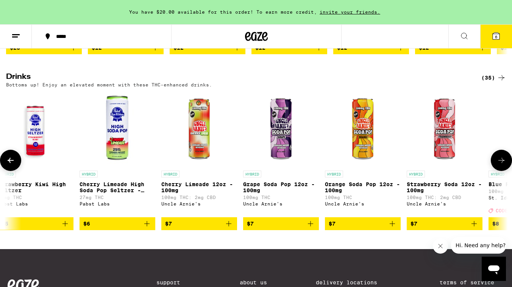
click at [8, 165] on icon at bounding box center [10, 160] width 9 height 9
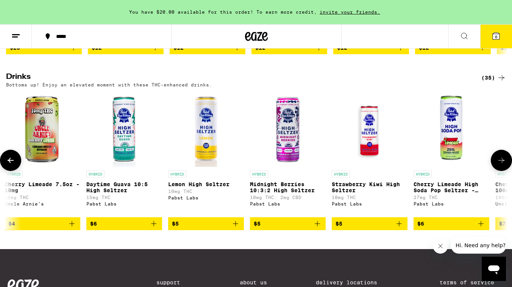
scroll to position [0, 0]
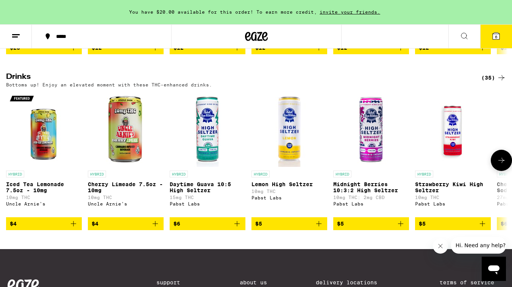
click at [500, 165] on icon at bounding box center [501, 160] width 9 height 9
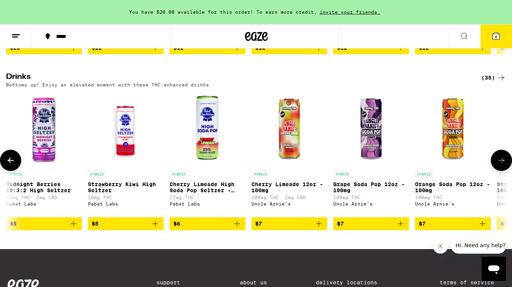
scroll to position [0, 417]
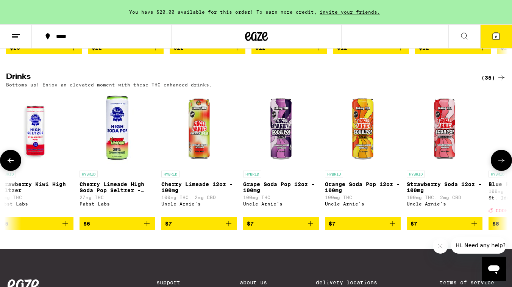
click at [7, 165] on icon at bounding box center [10, 160] width 9 height 9
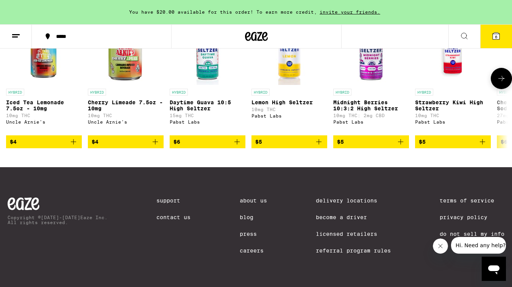
scroll to position [473, 0]
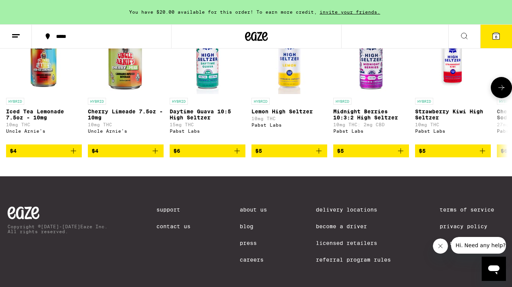
click at [481, 155] on icon "Add to bag" at bounding box center [482, 150] width 9 height 9
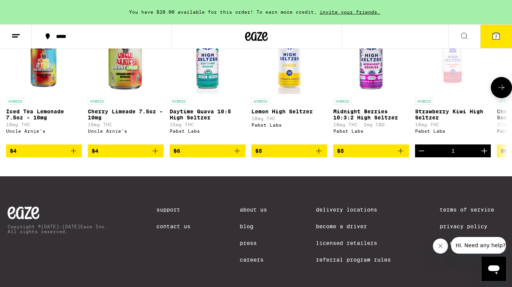
click at [481, 155] on icon "Increment" at bounding box center [484, 150] width 9 height 9
click at [318, 155] on icon "Add to bag" at bounding box center [318, 150] width 9 height 9
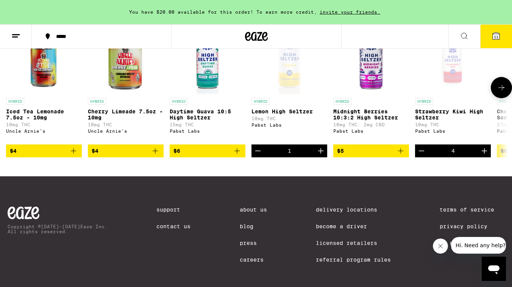
click at [318, 155] on icon "Increment" at bounding box center [320, 150] width 9 height 9
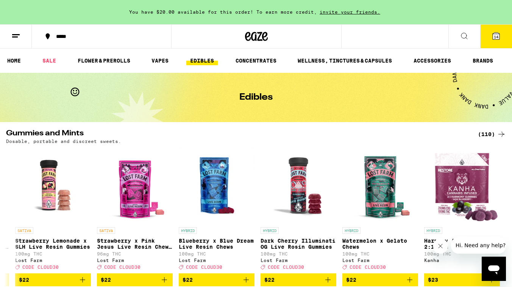
scroll to position [0, 0]
click at [498, 31] on icon at bounding box center [495, 35] width 9 height 9
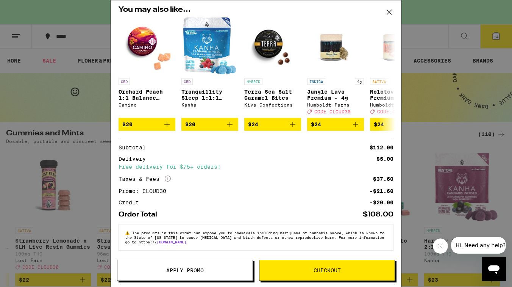
scroll to position [275, 0]
click at [390, 9] on icon at bounding box center [388, 11] width 11 height 11
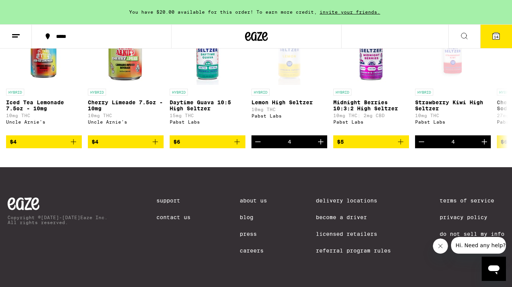
scroll to position [502, 0]
click at [254, 141] on icon "Decrement" at bounding box center [257, 141] width 9 height 9
click at [424, 138] on icon "Decrement" at bounding box center [421, 141] width 9 height 9
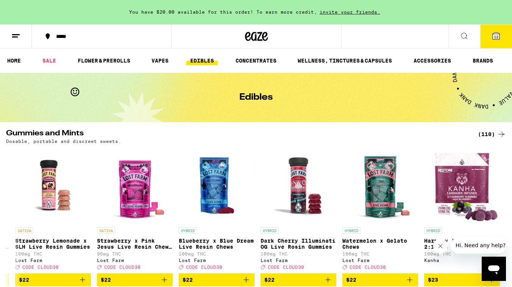
scroll to position [0, 0]
click at [487, 39] on button "12" at bounding box center [496, 36] width 32 height 23
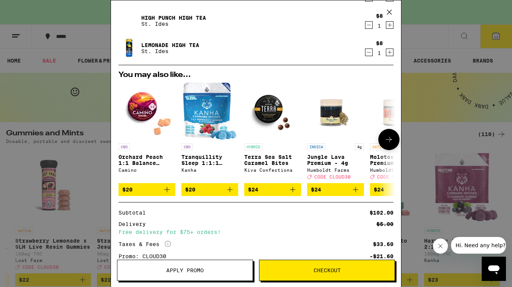
scroll to position [238, 0]
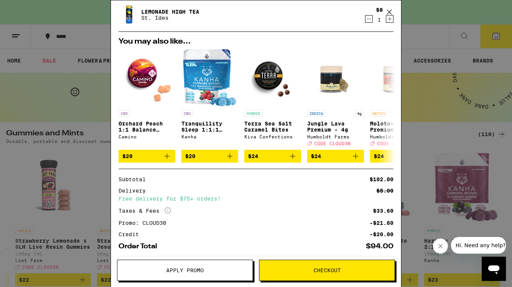
click at [393, 10] on icon at bounding box center [388, 11] width 11 height 11
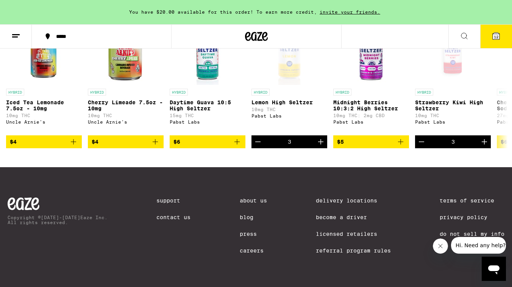
scroll to position [502, 0]
click at [319, 140] on icon "Increment" at bounding box center [320, 141] width 9 height 9
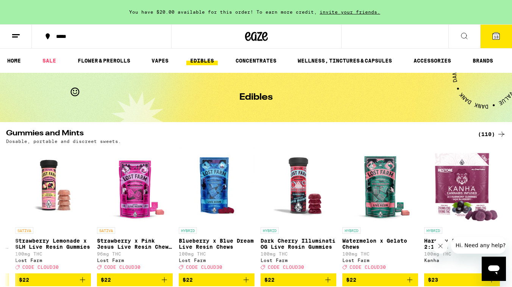
scroll to position [0, 0]
click at [493, 30] on button "13" at bounding box center [496, 36] width 32 height 23
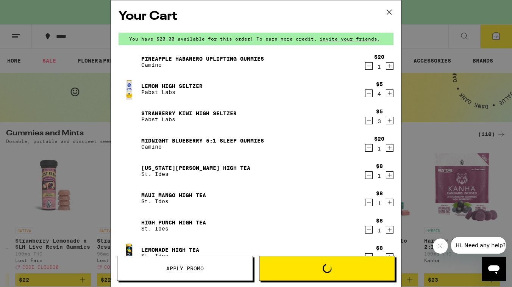
click at [493, 30] on div "Your Cart You have $20.00 available for this order! To earn more credit, invite…" at bounding box center [256, 143] width 512 height 287
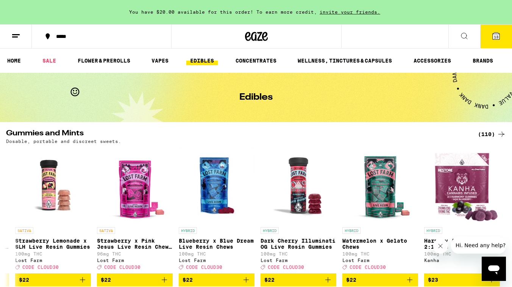
click at [491, 37] on button "13" at bounding box center [496, 36] width 32 height 23
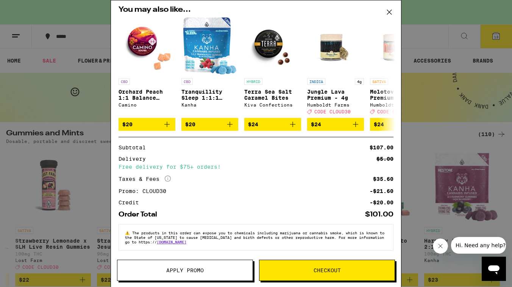
scroll to position [275, 0]
click at [320, 270] on span "Checkout" at bounding box center [326, 269] width 27 height 5
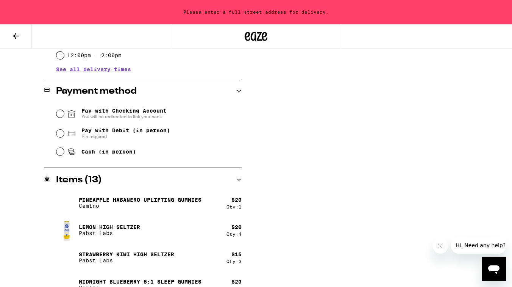
scroll to position [334, 0]
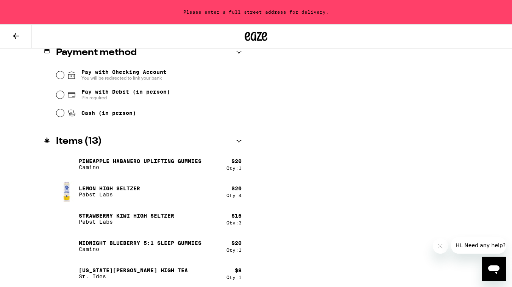
click at [59, 114] on input "Cash (in person)" at bounding box center [60, 113] width 8 height 8
radio input "true"
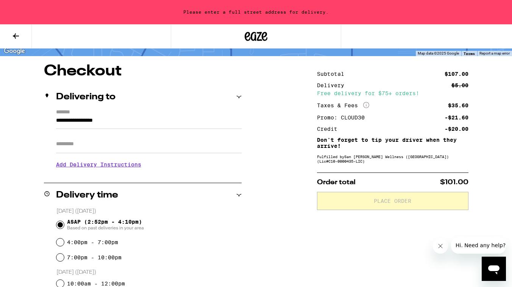
scroll to position [21, 0]
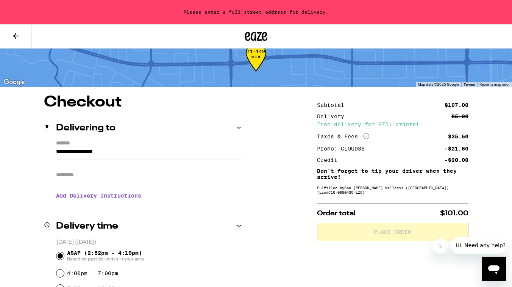
click at [134, 174] on input "Apt/Suite" at bounding box center [148, 175] width 185 height 18
click at [132, 152] on input "**********" at bounding box center [148, 153] width 185 height 13
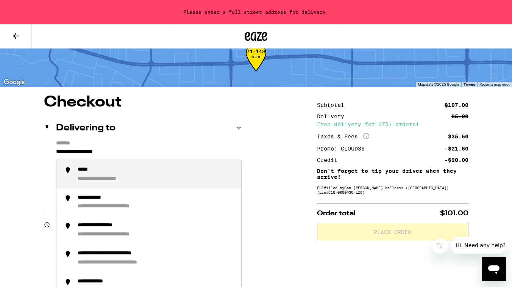
click at [136, 152] on input "**********" at bounding box center [148, 153] width 185 height 13
click at [13, 35] on icon at bounding box center [16, 35] width 6 height 5
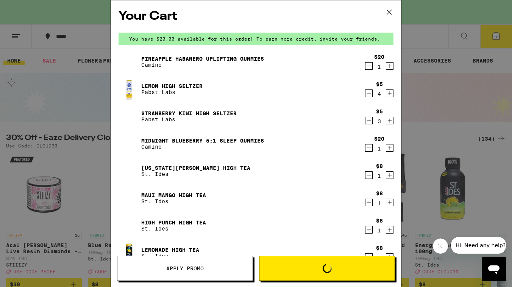
click at [389, 14] on icon at bounding box center [388, 11] width 11 height 11
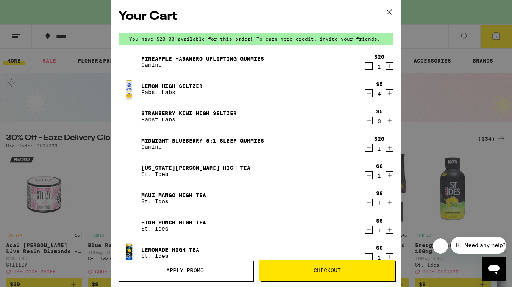
click at [394, 12] on div "Your Cart You have $20.00 available for this order! To earn more credit, invite…" at bounding box center [256, 143] width 512 height 287
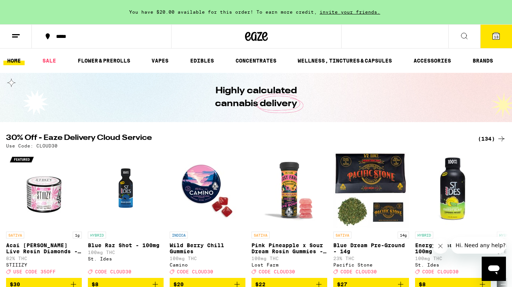
click at [498, 36] on span "13" at bounding box center [496, 36] width 5 height 5
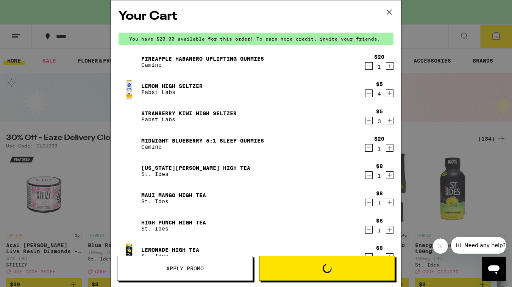
click at [457, 58] on div "Your Cart You have $20.00 available for this order! To earn more credit, invite…" at bounding box center [256, 143] width 512 height 287
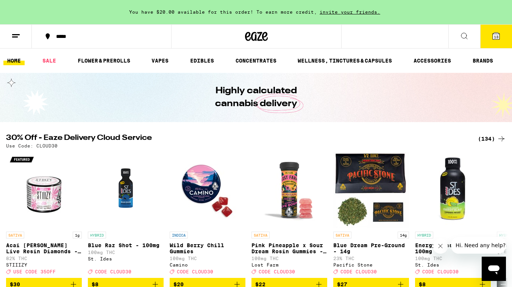
click at [19, 34] on line at bounding box center [16, 34] width 8 height 0
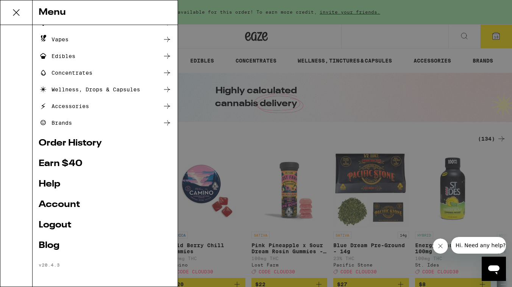
scroll to position [61, 0]
click at [64, 143] on link "Order History" at bounding box center [105, 143] width 133 height 9
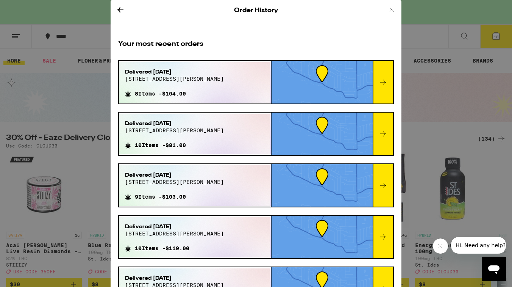
click at [392, 9] on icon at bounding box center [391, 9] width 9 height 9
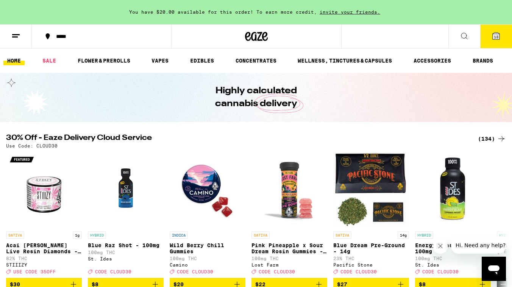
click at [496, 33] on icon at bounding box center [495, 36] width 7 height 7
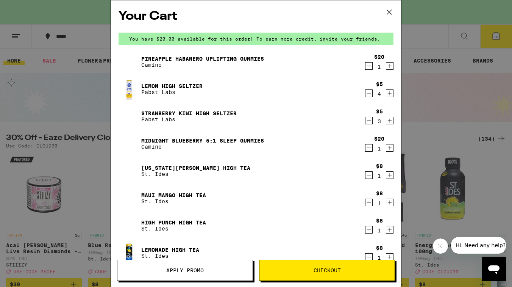
click at [321, 269] on span "Checkout" at bounding box center [326, 269] width 27 height 5
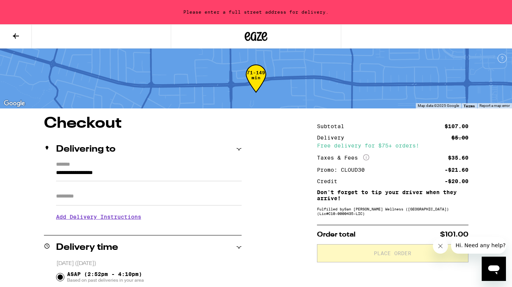
click at [128, 173] on input "**********" at bounding box center [148, 174] width 185 height 13
type input "**********"
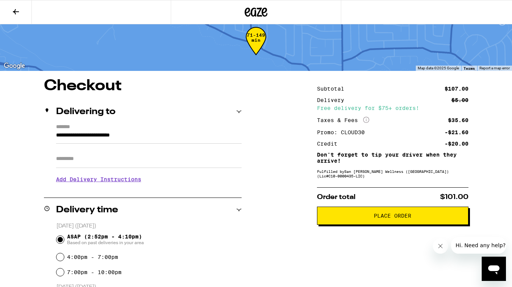
scroll to position [81, 0]
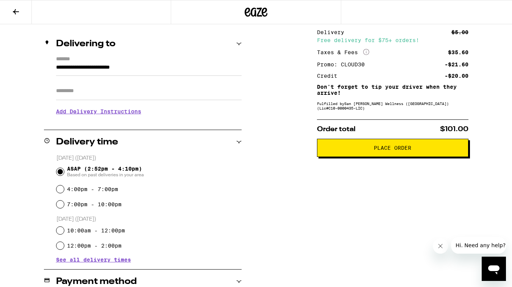
click at [374, 156] on button "Place Order" at bounding box center [392, 148] width 151 height 18
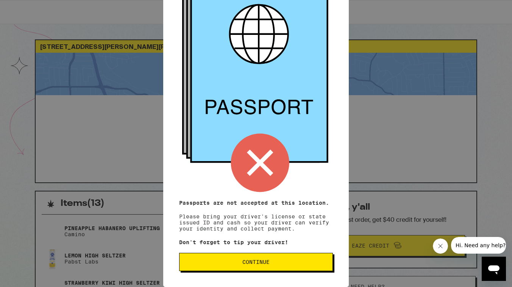
scroll to position [67, 0]
click at [239, 264] on span "Continue" at bounding box center [255, 261] width 141 height 5
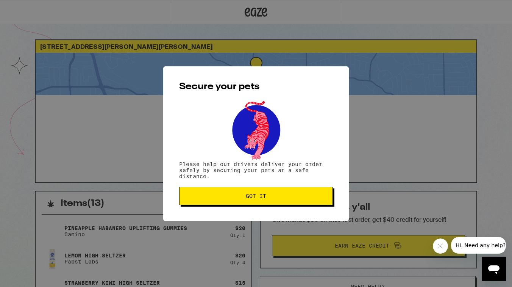
click at [243, 197] on span "Got it" at bounding box center [255, 195] width 141 height 5
